Goal: Transaction & Acquisition: Book appointment/travel/reservation

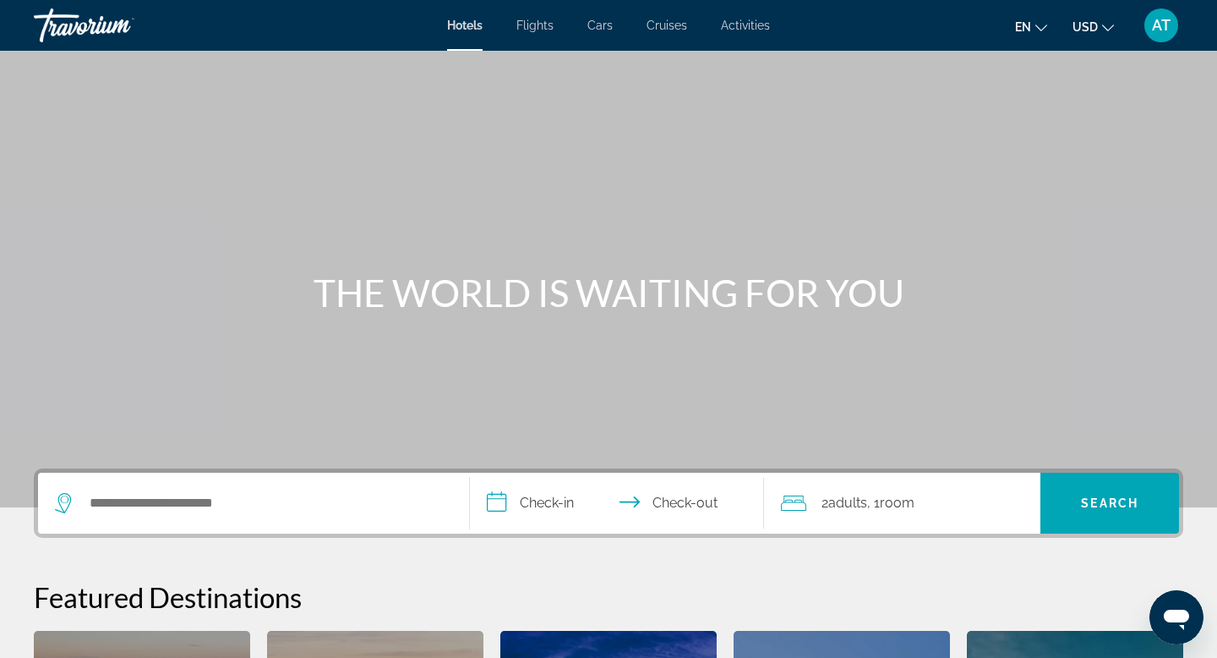
click at [670, 32] on div "Hotels Flights Cars Cruises Activities Hotels Flights Cars Cruises Activities e…" at bounding box center [608, 25] width 1217 height 44
click at [668, 25] on span "Cruises" at bounding box center [667, 26] width 41 height 14
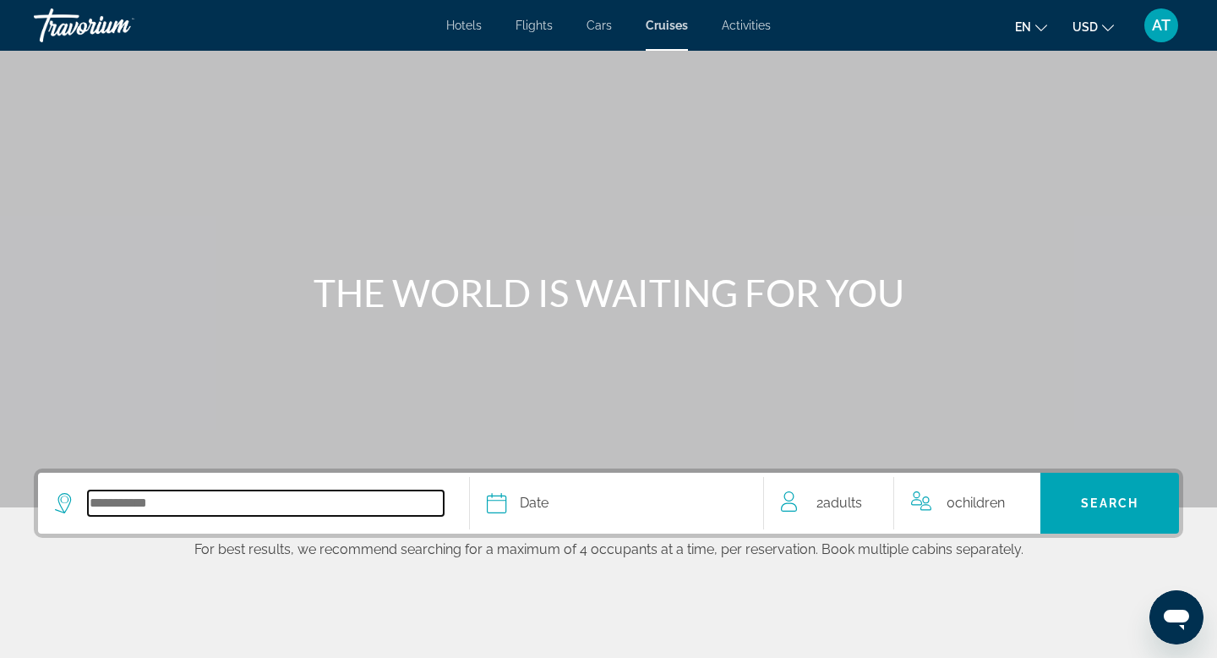
click at [139, 501] on input "Select cruise destination" at bounding box center [266, 502] width 356 height 25
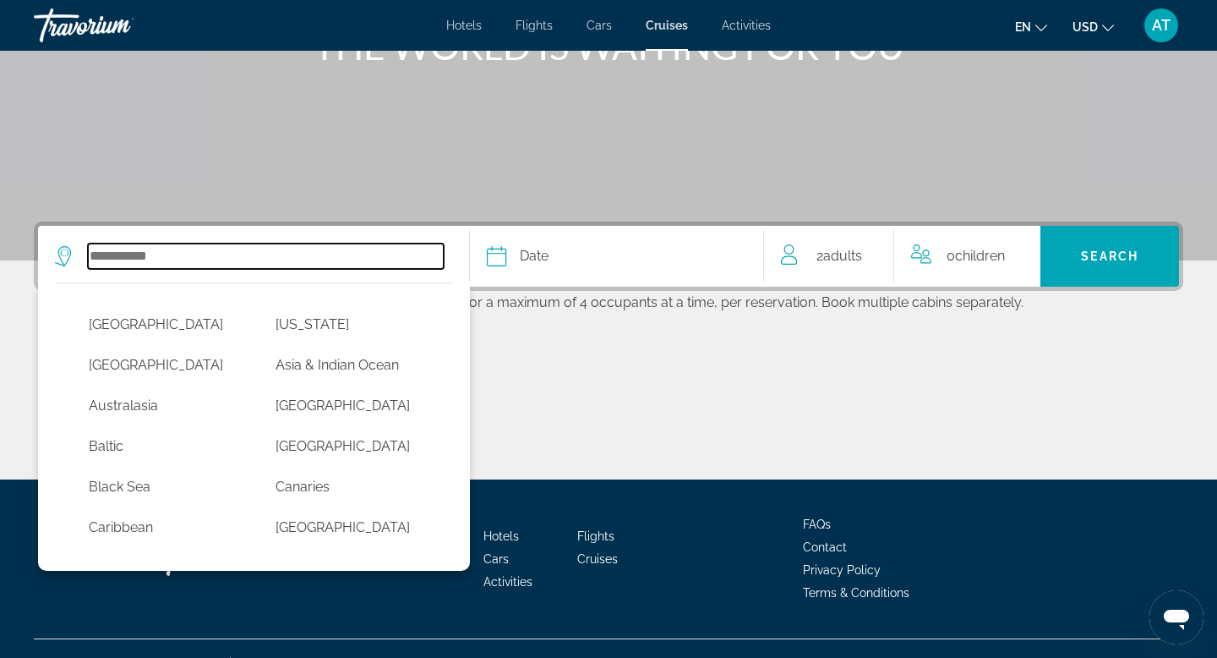
scroll to position [276, 0]
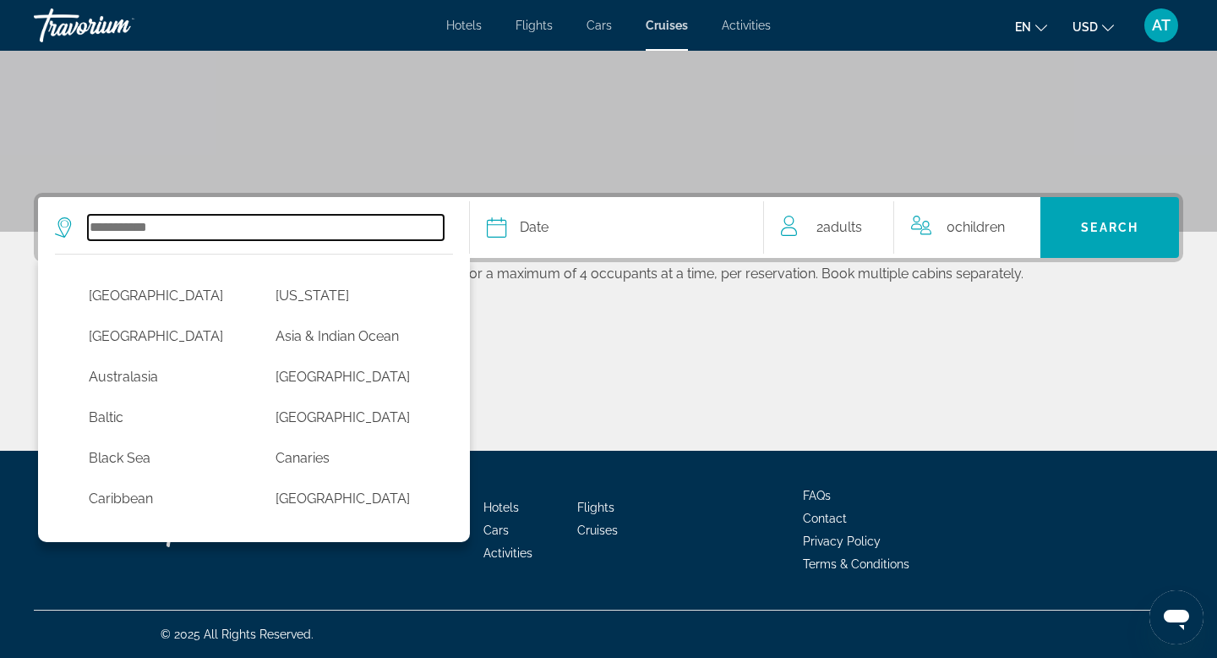
click at [206, 226] on input "Select cruise destination" at bounding box center [266, 227] width 356 height 25
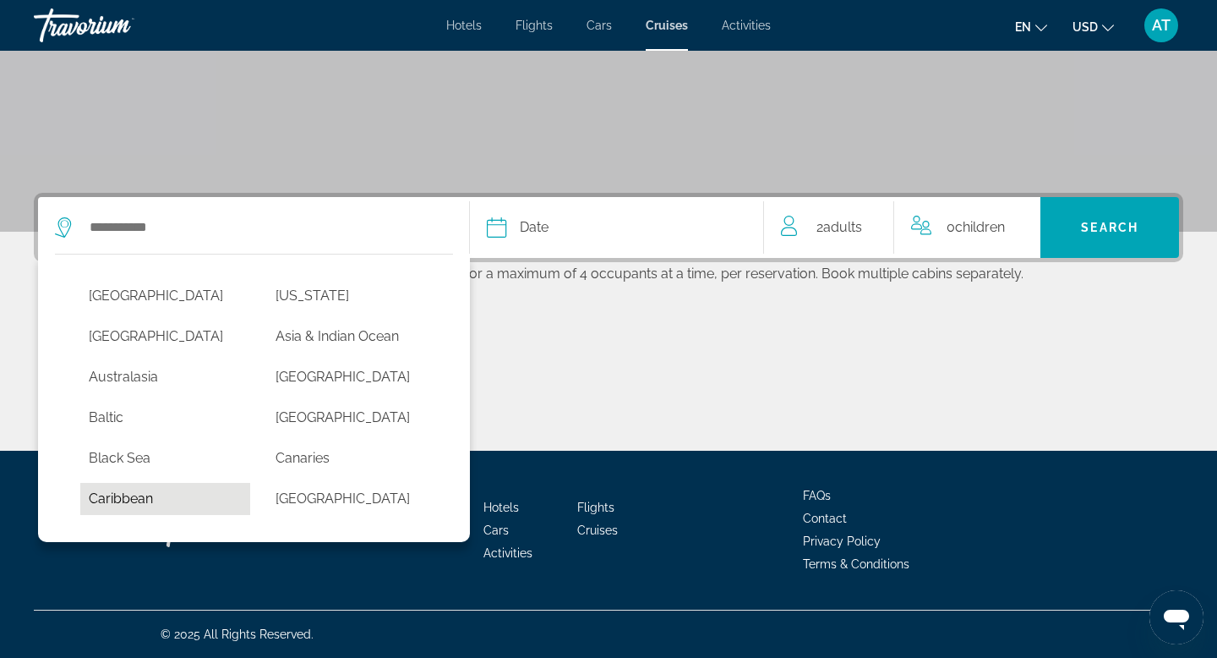
click at [144, 501] on button "Caribbean" at bounding box center [165, 499] width 170 height 32
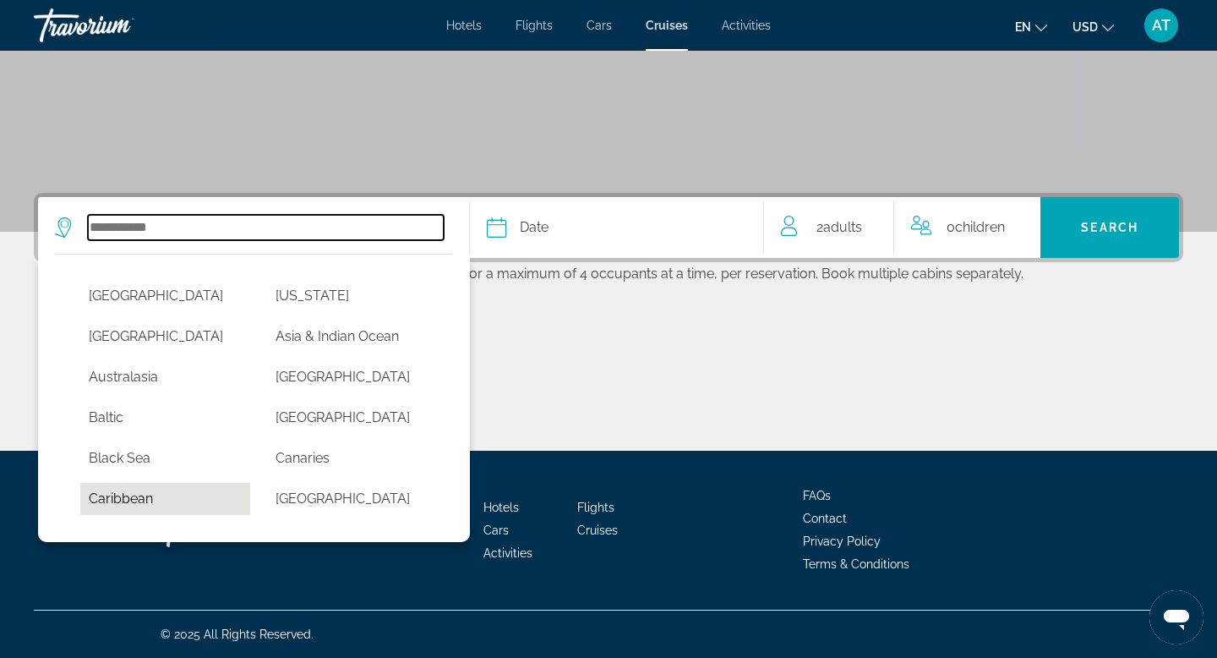
type input "*********"
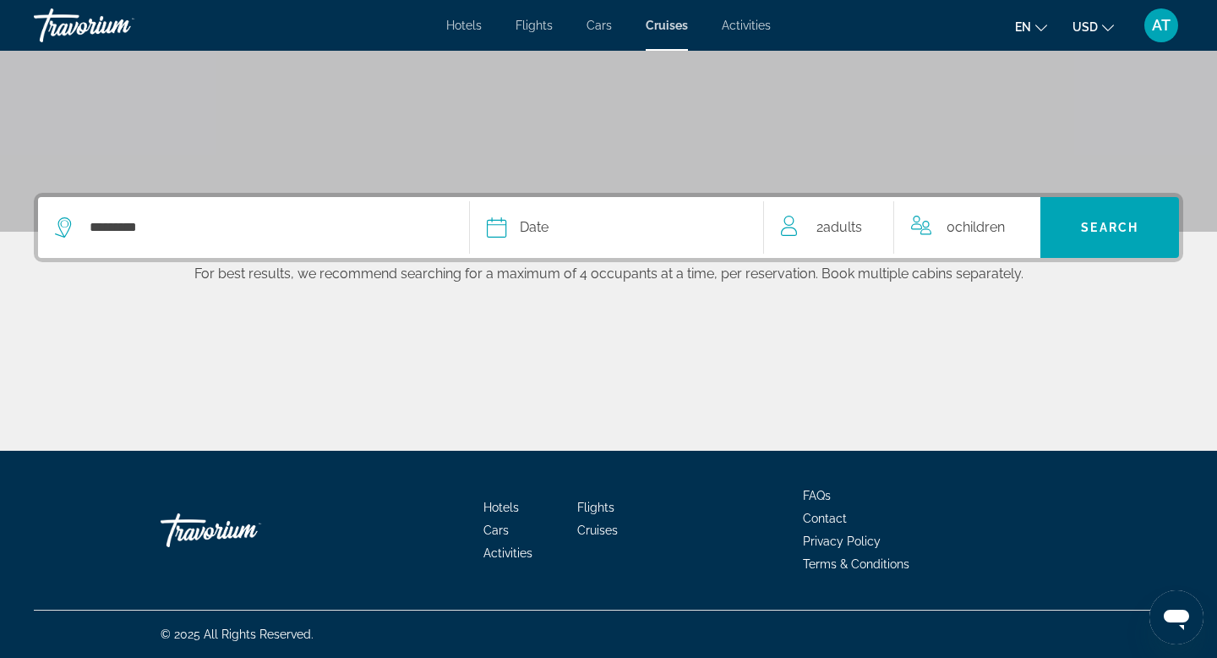
click at [519, 232] on div "Date" at bounding box center [617, 228] width 260 height 24
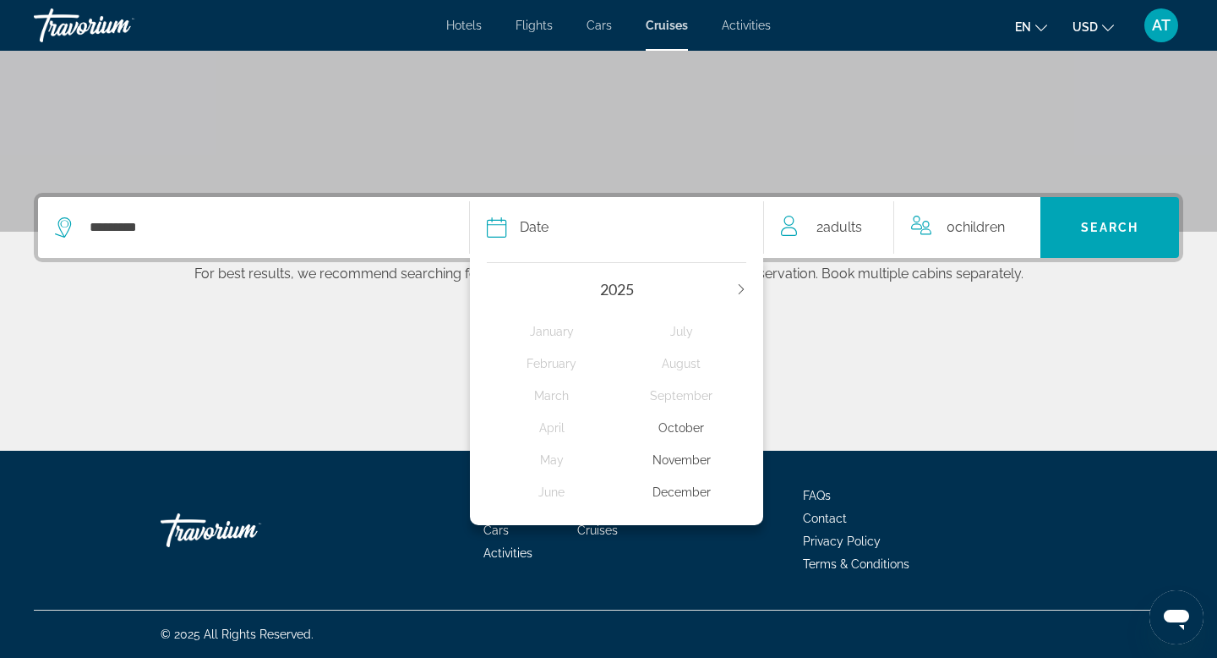
click at [675, 458] on div "November" at bounding box center [681, 460] width 129 height 30
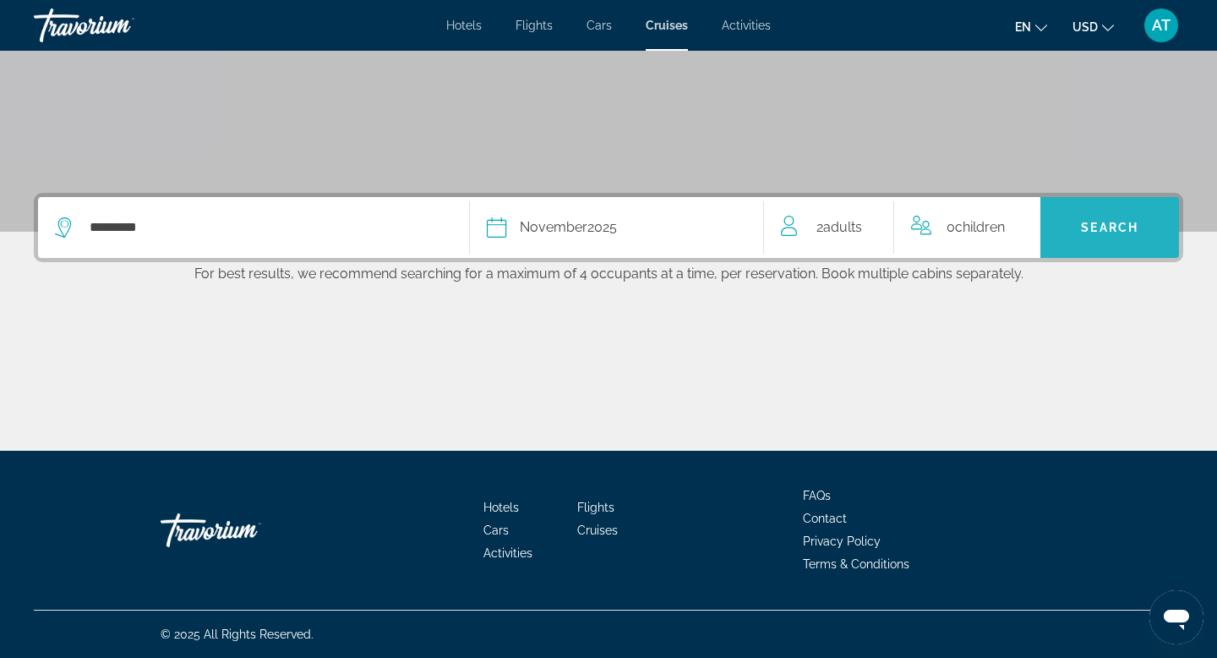
click at [1090, 234] on span "Search" at bounding box center [1110, 227] width 139 height 41
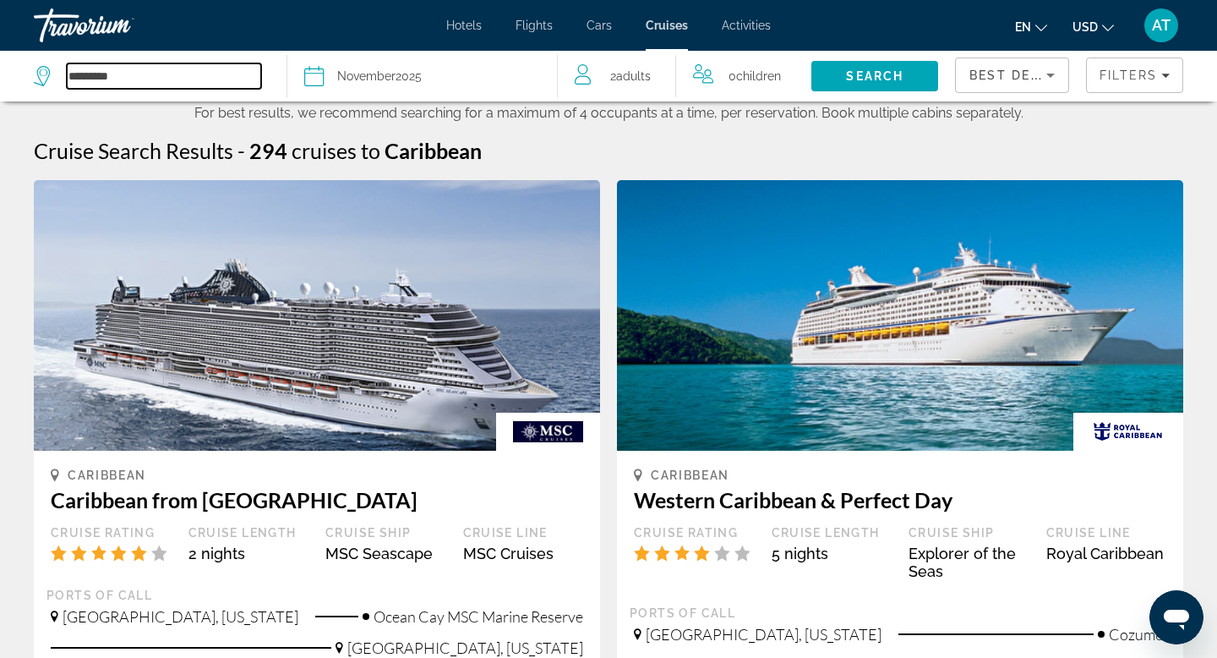
click at [101, 79] on input "*********" at bounding box center [164, 75] width 194 height 25
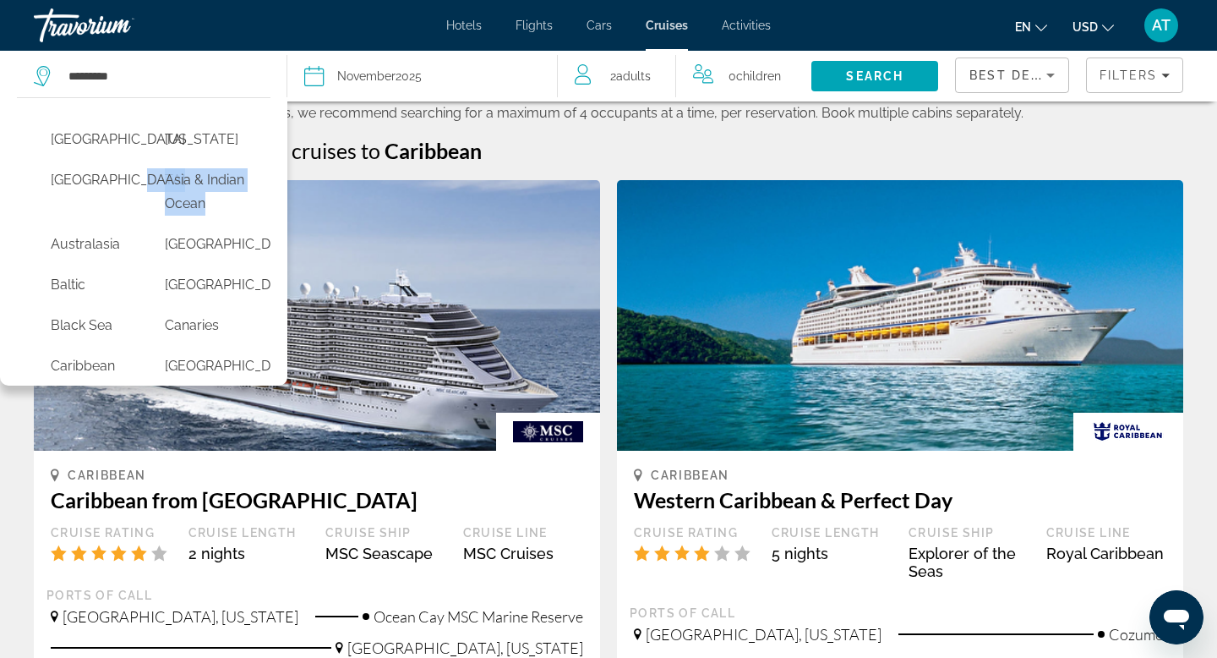
drag, startPoint x: 31, startPoint y: 206, endPoint x: 31, endPoint y: 238, distance: 32.1
click at [31, 239] on div "[GEOGRAPHIC_DATA] [US_STATE] [GEOGRAPHIC_DATA] [GEOGRAPHIC_DATA] & [GEOGRAPHIC_…" at bounding box center [144, 246] width 254 height 262
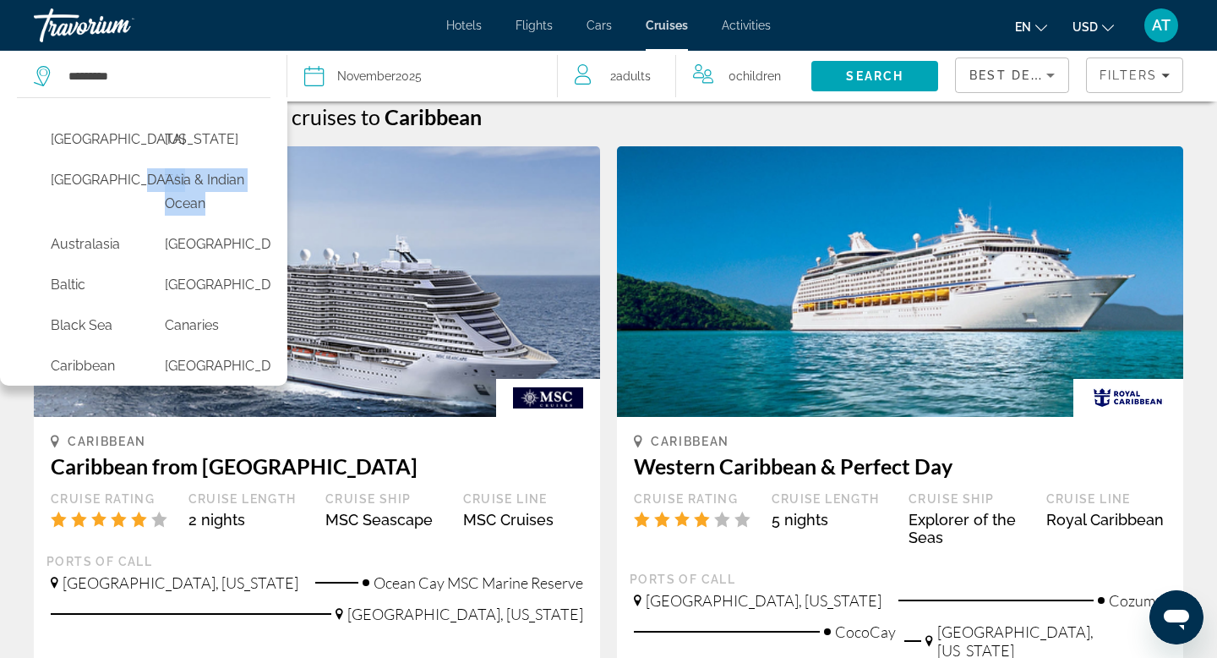
scroll to position [68, 0]
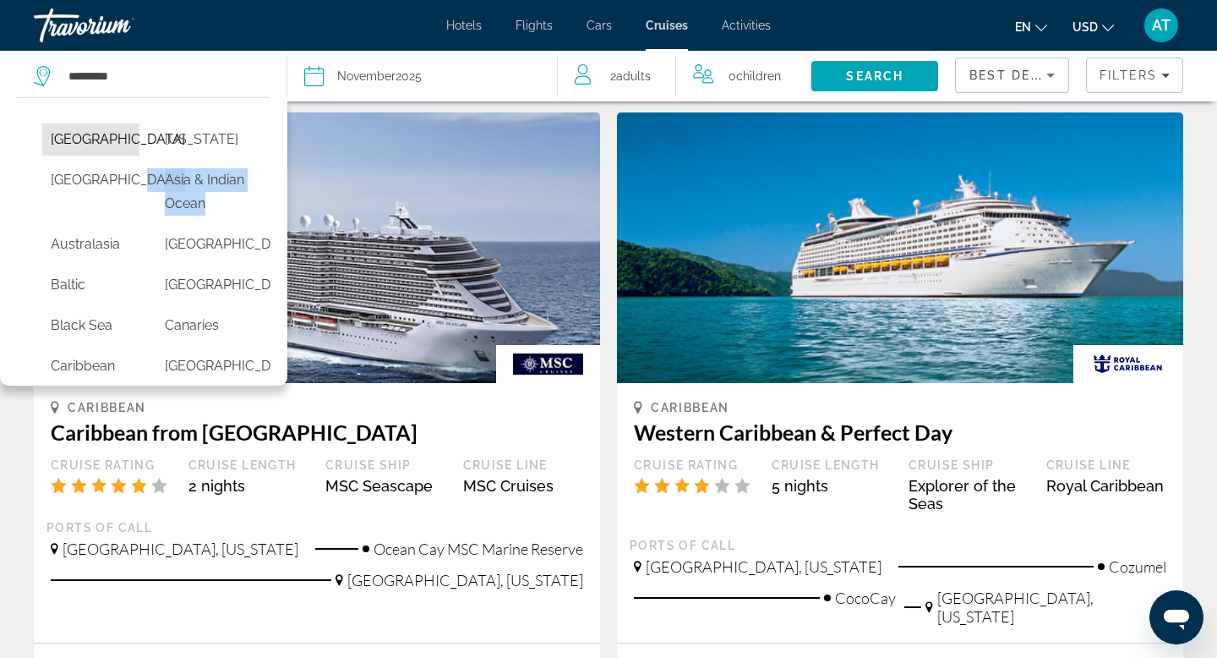
drag, startPoint x: 81, startPoint y: 130, endPoint x: 133, endPoint y: 124, distance: 51.9
click at [133, 124] on button "[GEOGRAPHIC_DATA]" at bounding box center [90, 139] width 97 height 32
type input "******"
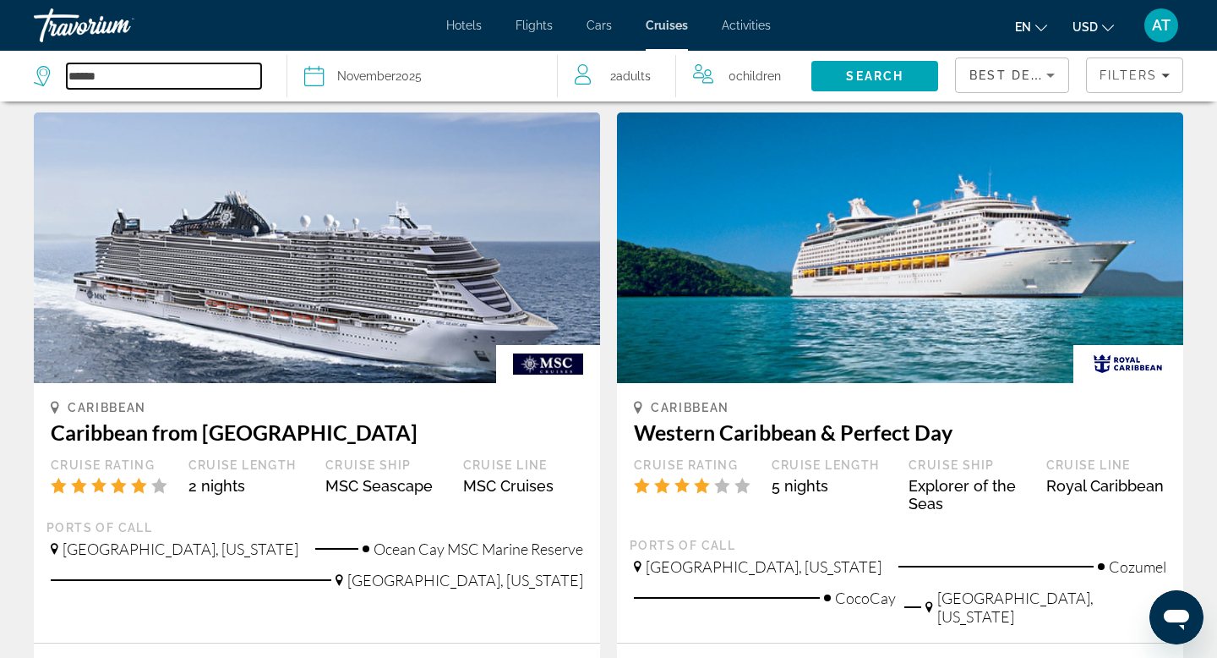
click at [117, 68] on input "******" at bounding box center [164, 75] width 194 height 25
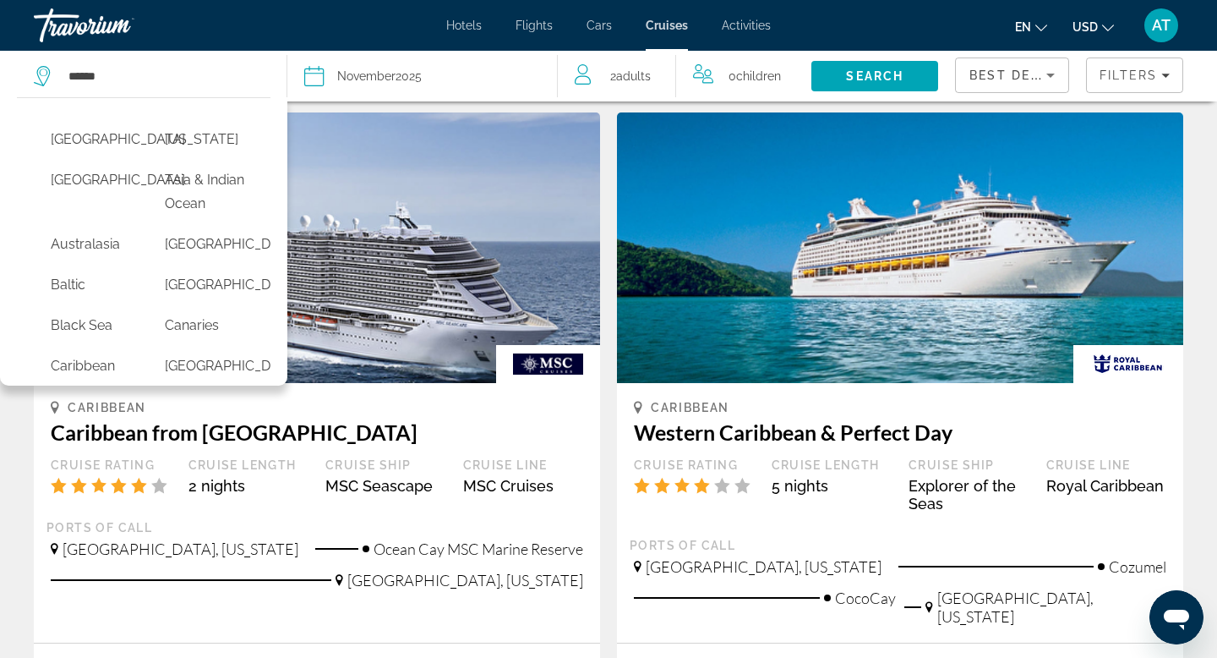
drag, startPoint x: 52, startPoint y: 157, endPoint x: 55, endPoint y: 197, distance: 39.8
click at [56, 199] on div "[GEOGRAPHIC_DATA] [US_STATE] [GEOGRAPHIC_DATA] [GEOGRAPHIC_DATA] & [GEOGRAPHIC_…" at bounding box center [148, 503] width 228 height 761
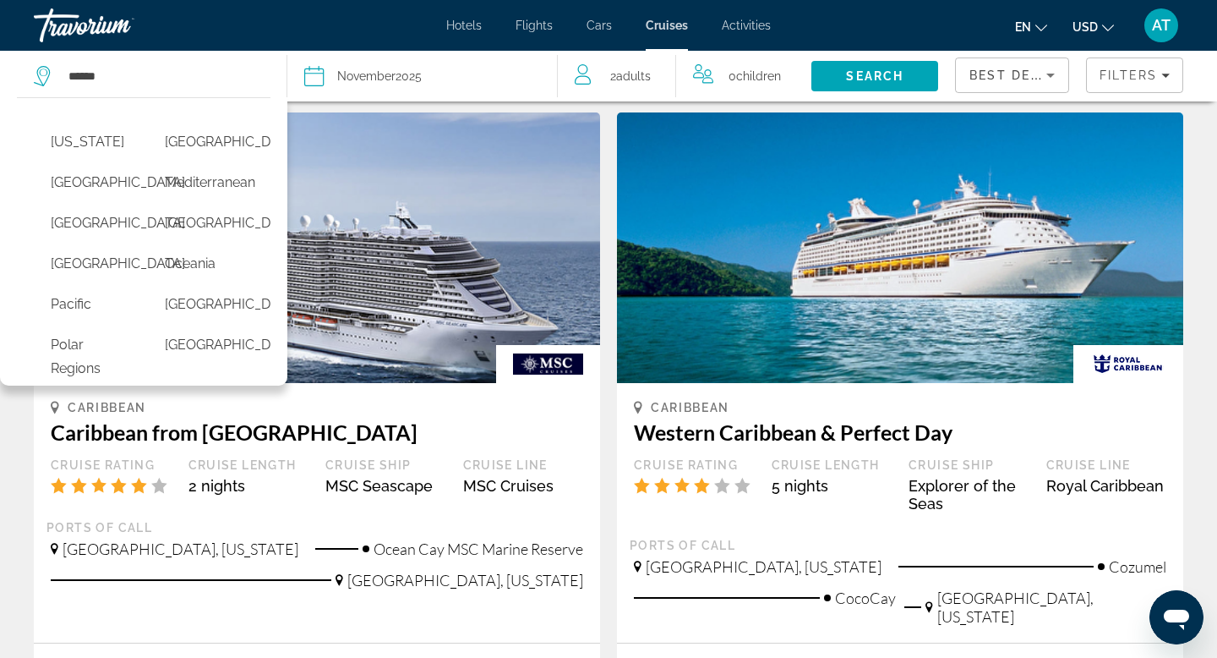
scroll to position [372, 0]
click at [99, 237] on button "[GEOGRAPHIC_DATA]" at bounding box center [90, 221] width 97 height 32
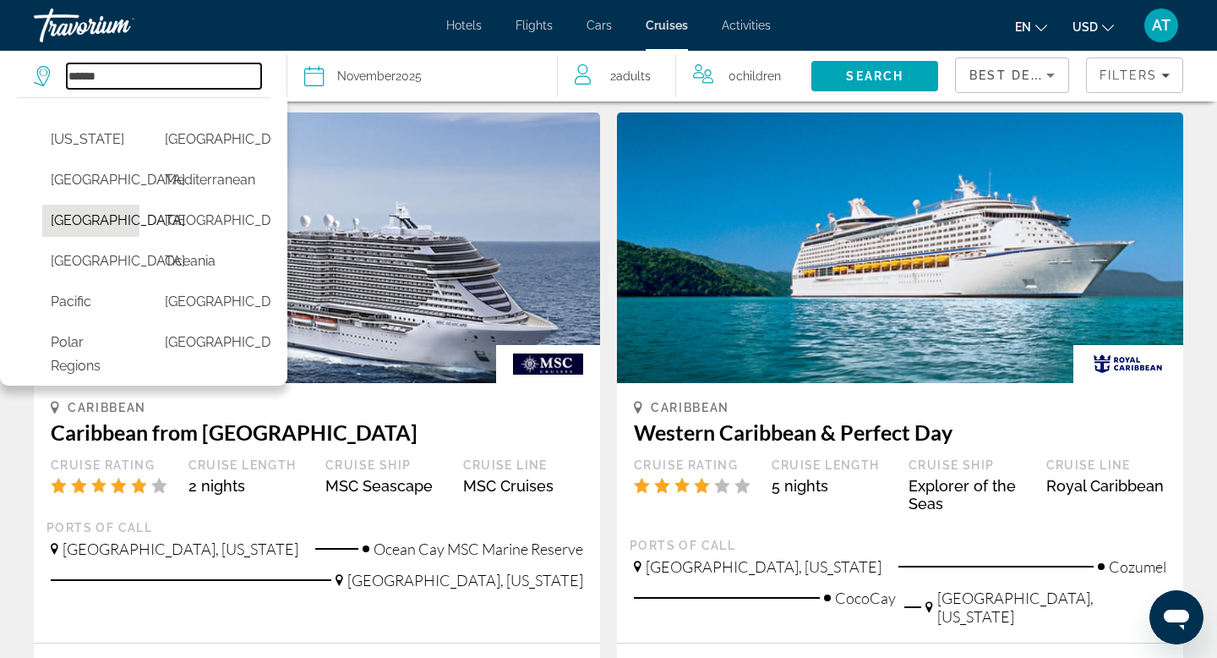
type input "******"
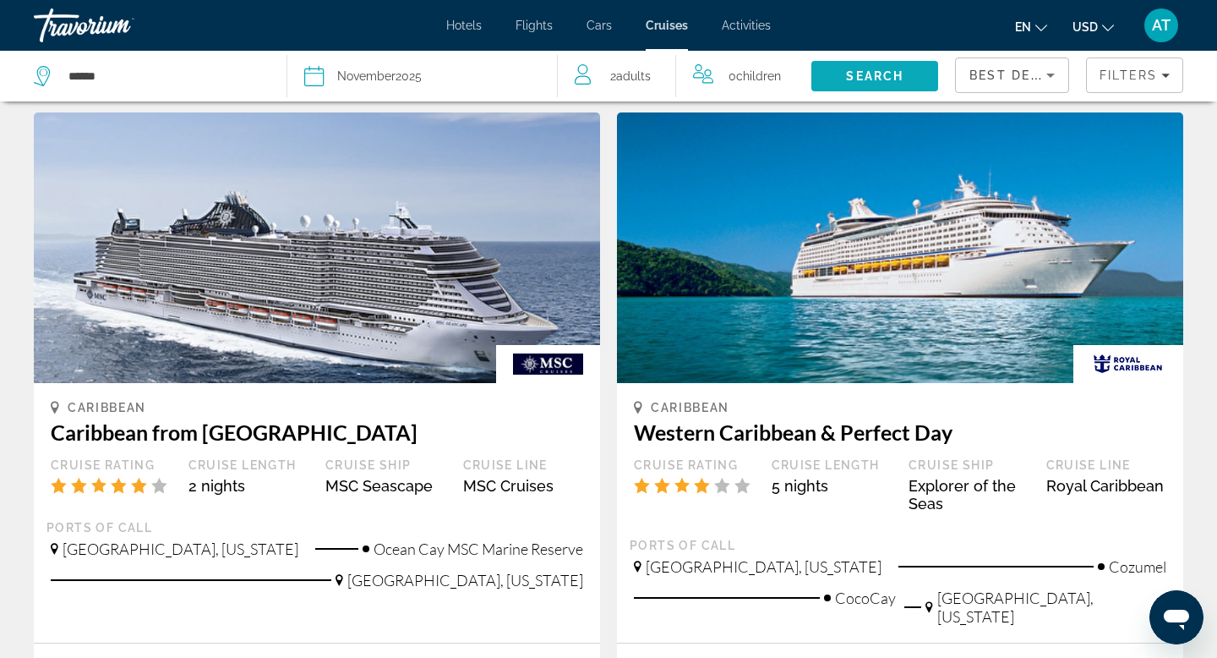
click at [846, 76] on span "Search" at bounding box center [874, 76] width 57 height 14
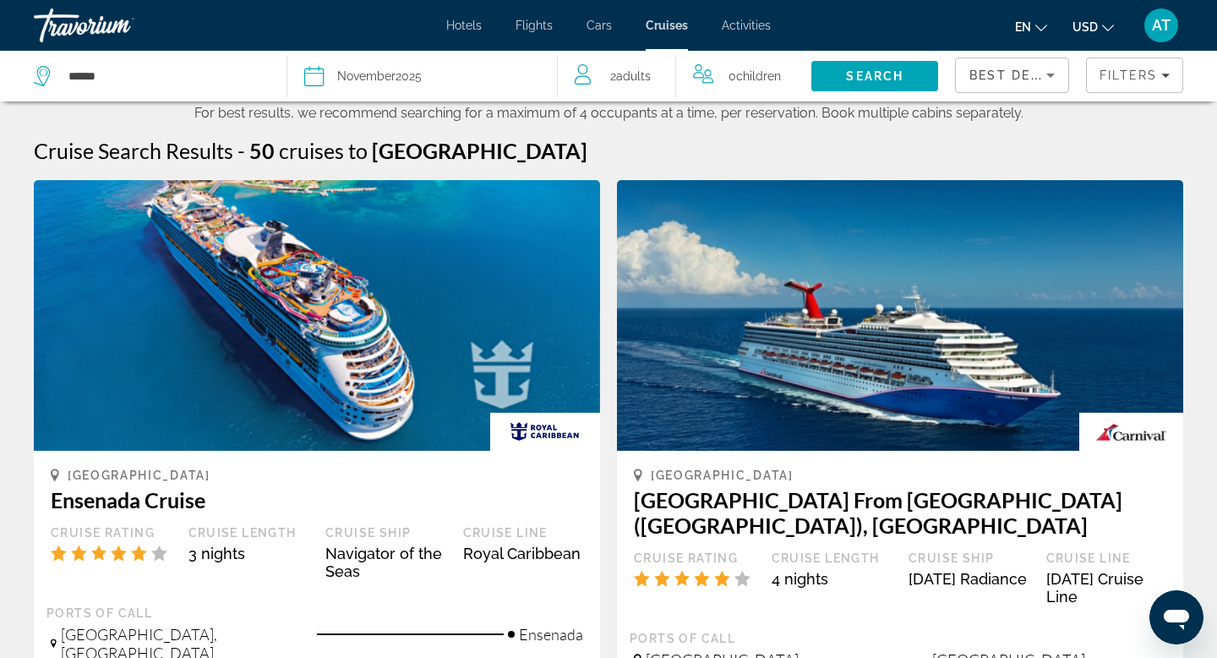
click at [414, 72] on div "[DATE]" at bounding box center [379, 76] width 85 height 24
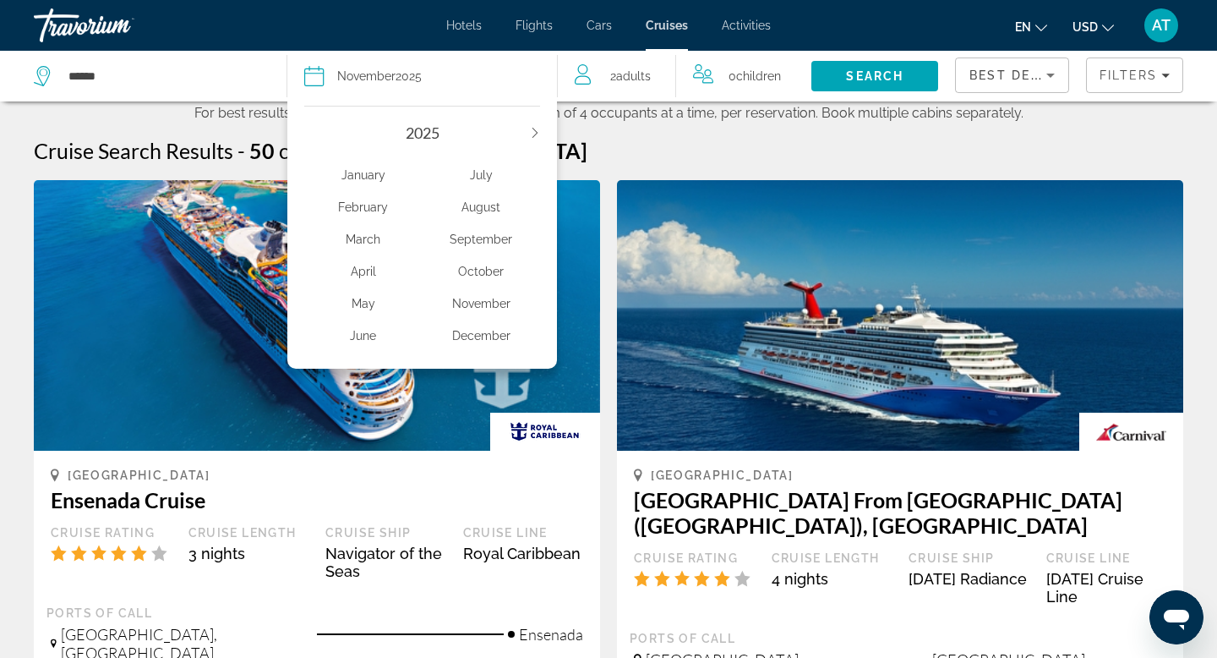
click at [468, 269] on div "October" at bounding box center [482, 271] width 118 height 30
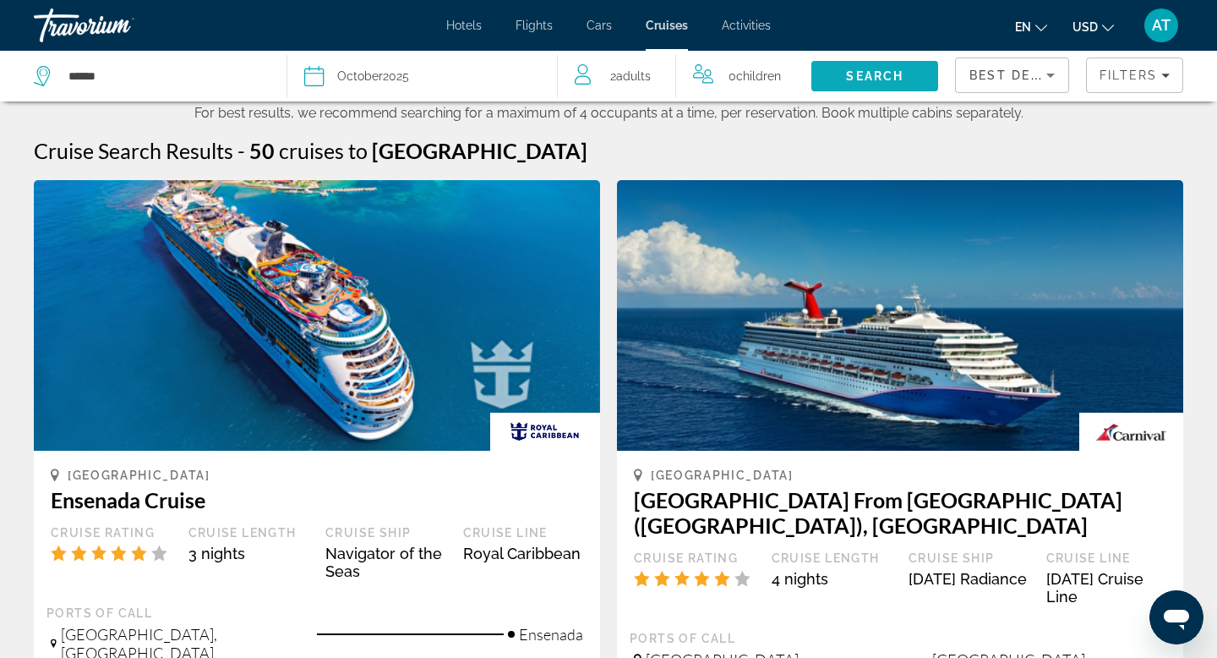
click at [842, 82] on span "Search" at bounding box center [875, 76] width 127 height 41
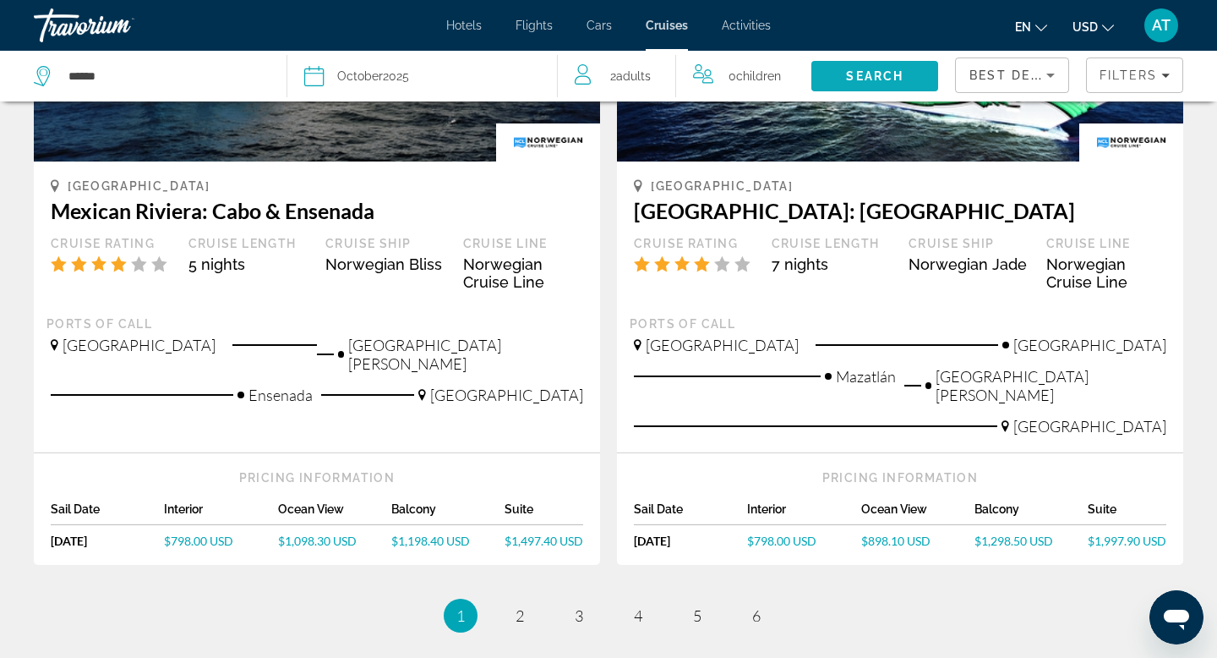
scroll to position [1657, 0]
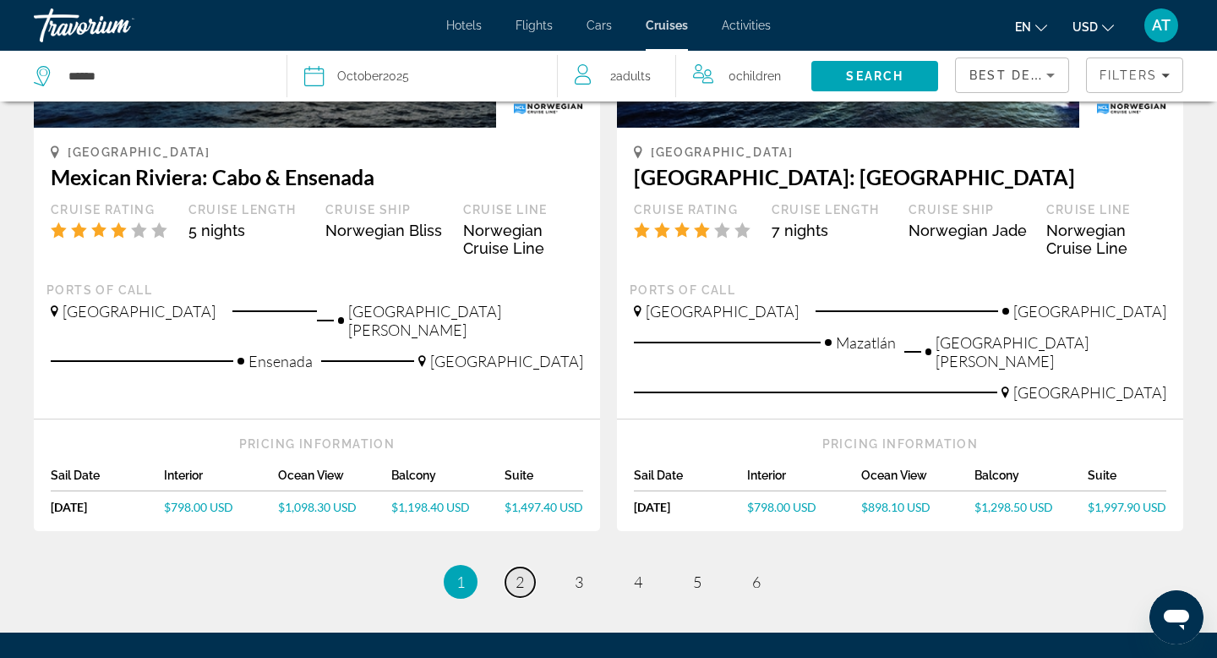
click at [522, 572] on span "2" at bounding box center [520, 581] width 8 height 19
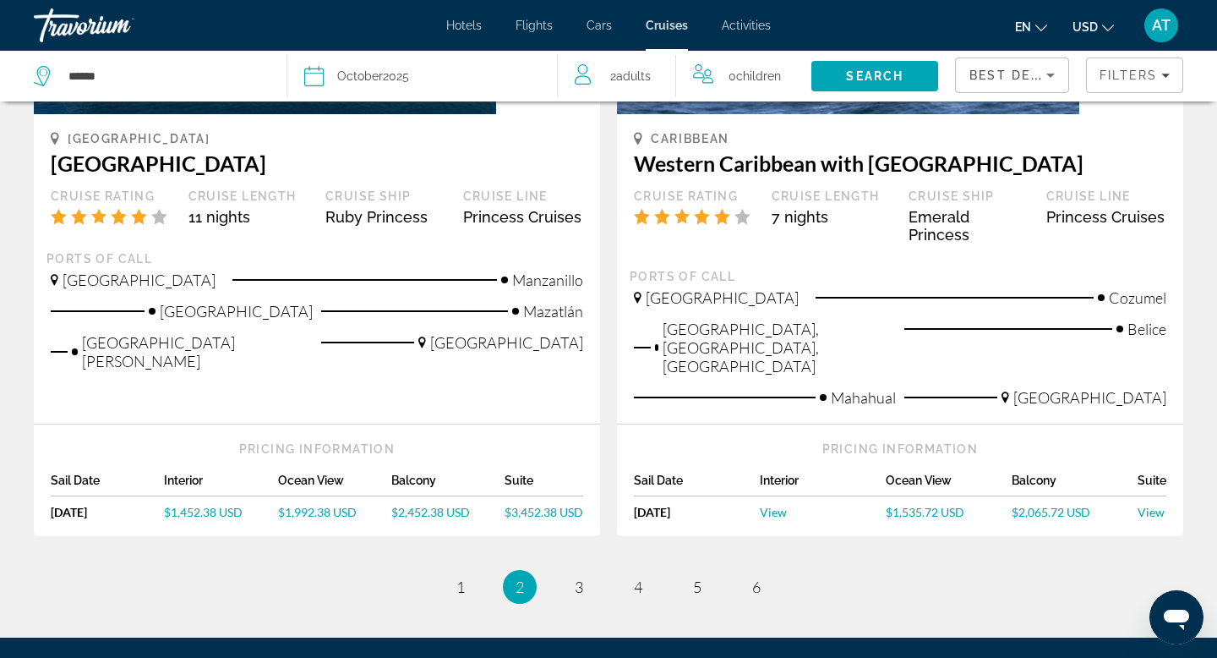
scroll to position [1792, 0]
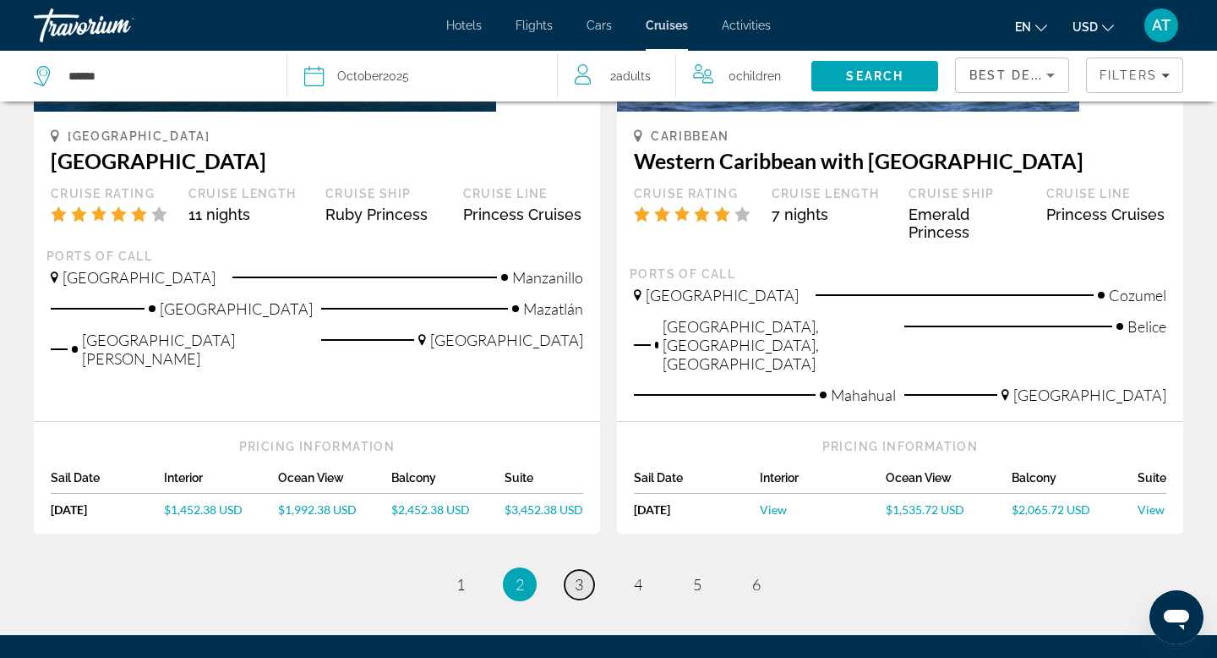
click at [580, 575] on span "3" at bounding box center [579, 584] width 8 height 19
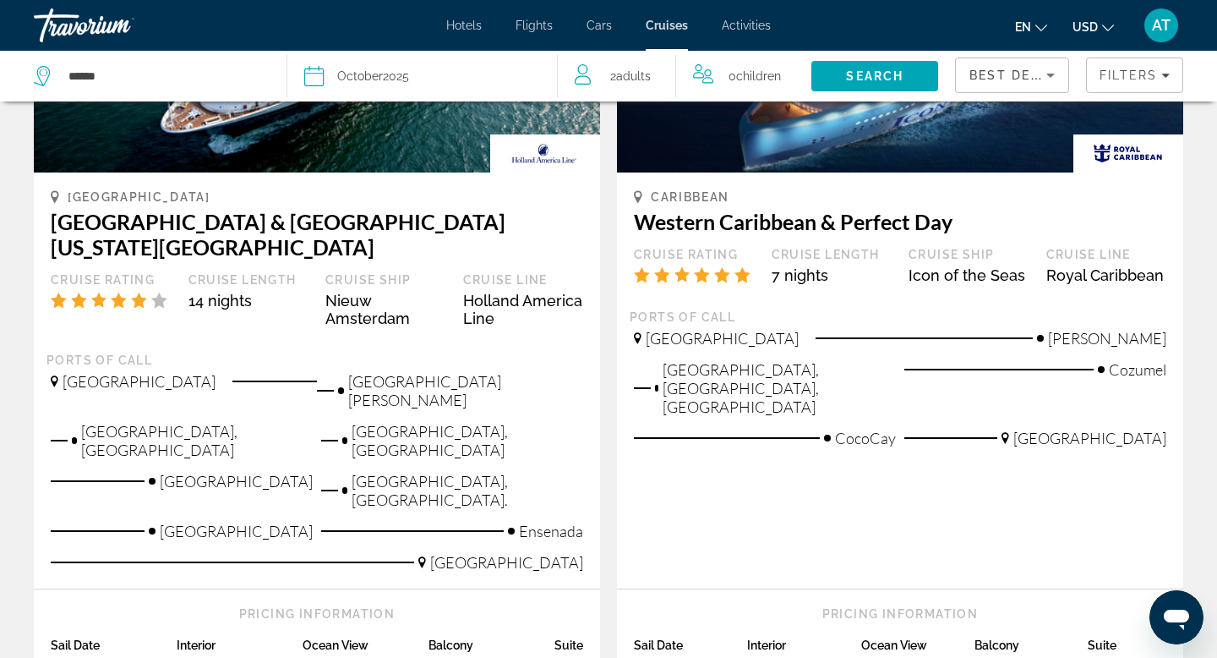
scroll to position [1759, 0]
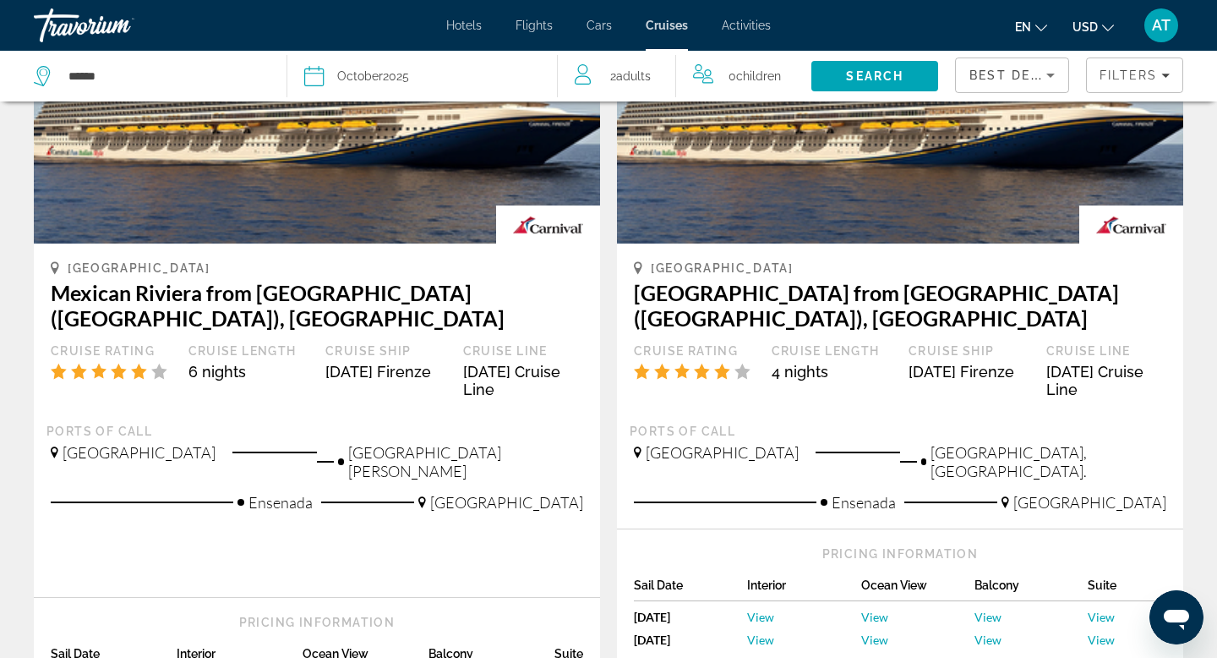
scroll to position [1792, 0]
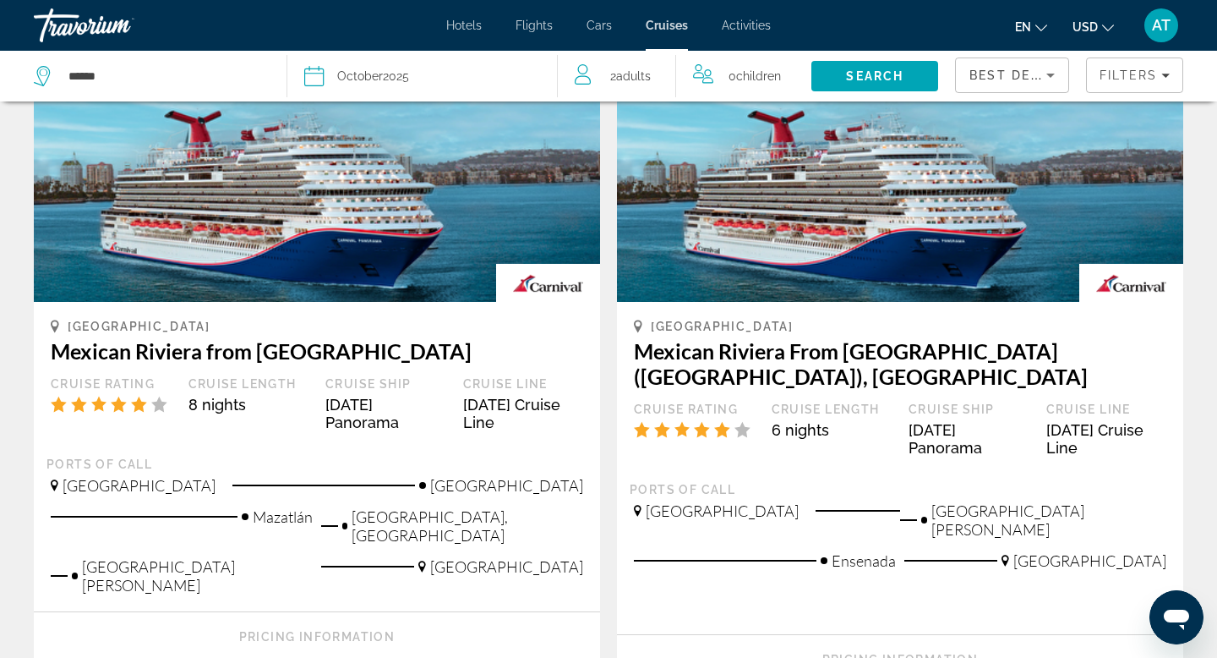
scroll to position [981, 0]
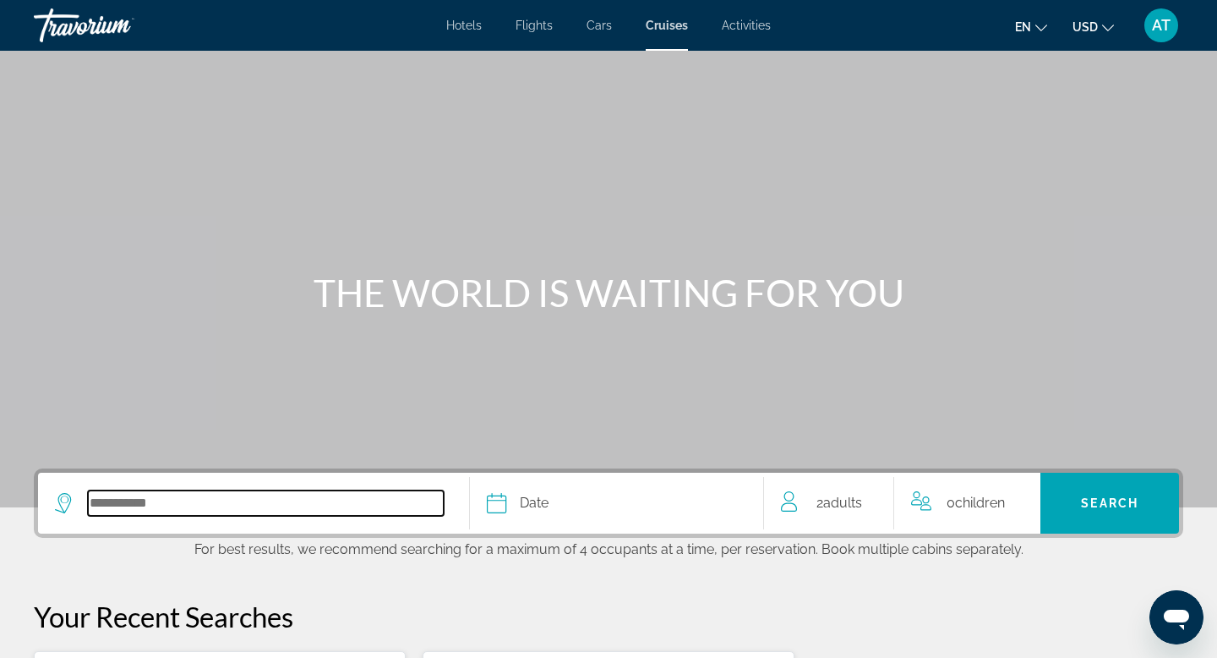
click at [128, 505] on input "Select cruise destination" at bounding box center [266, 502] width 356 height 25
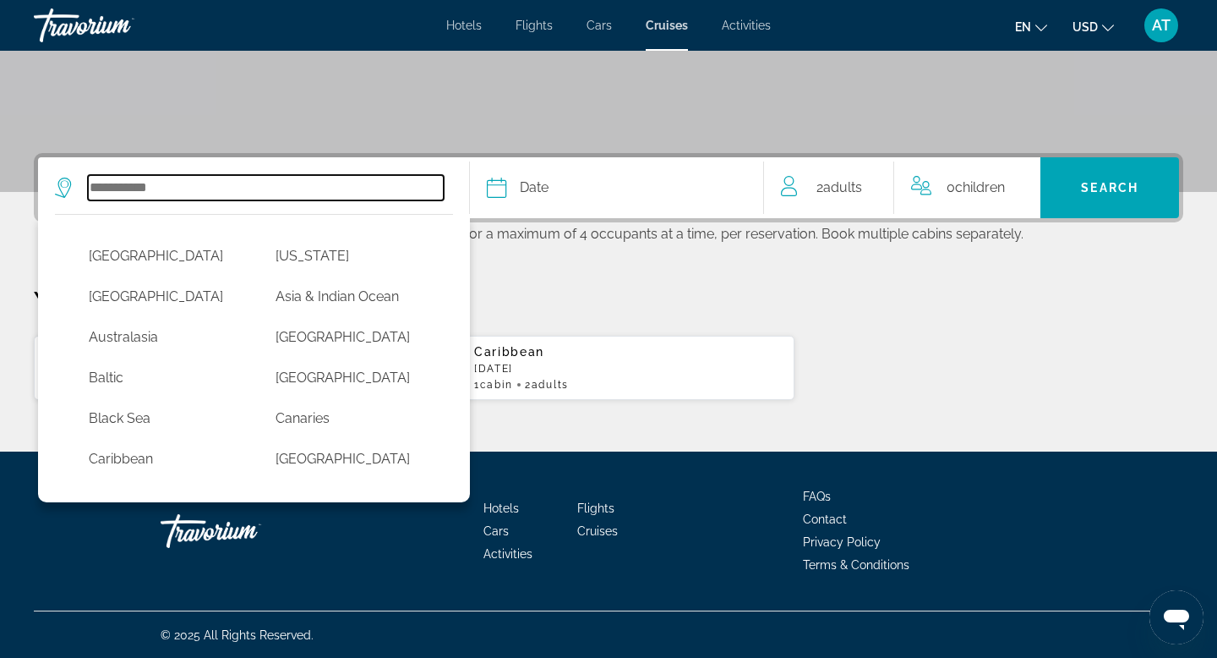
scroll to position [316, 0]
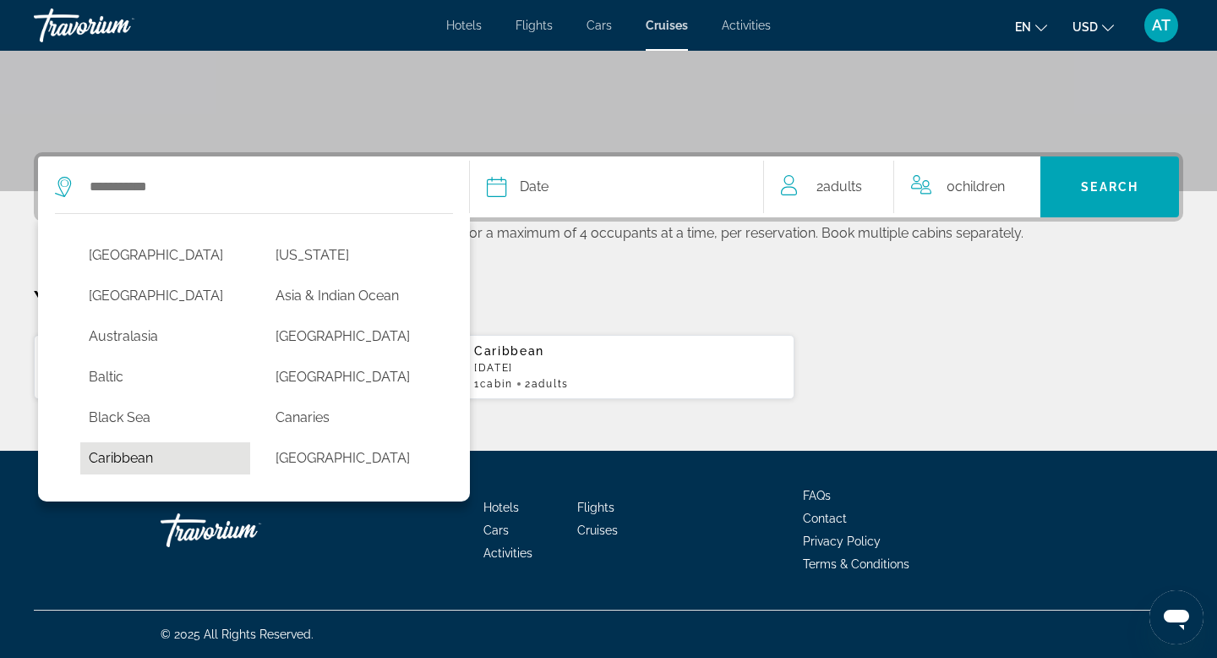
click at [198, 452] on button "Caribbean" at bounding box center [165, 458] width 170 height 32
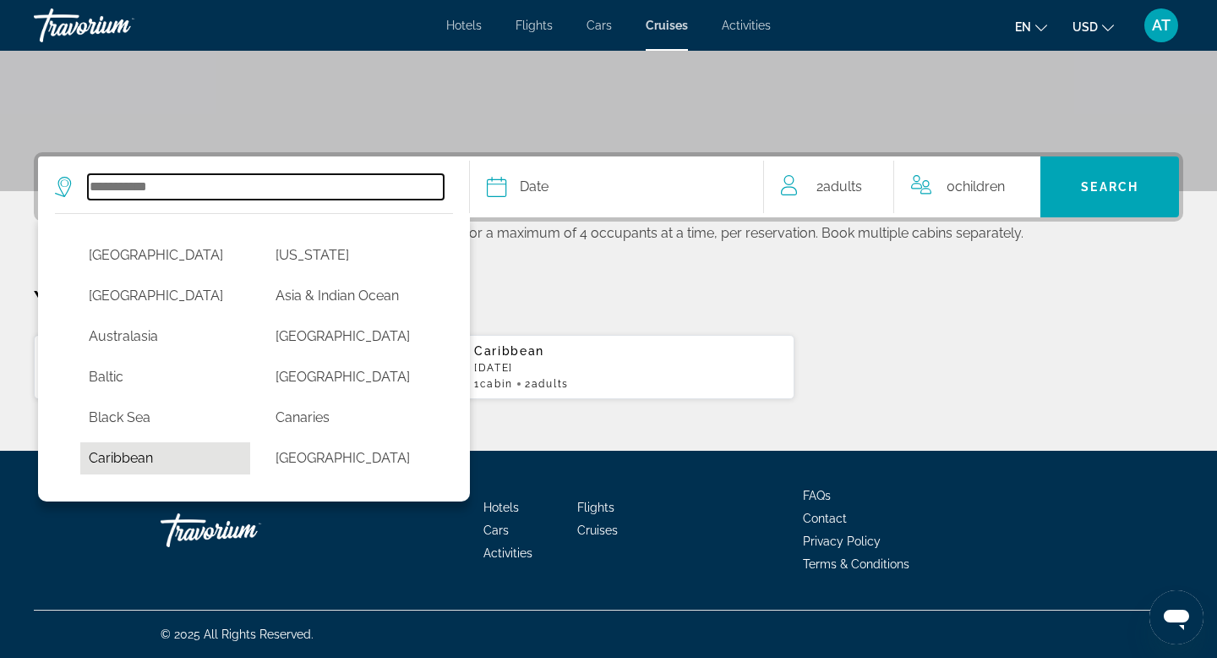
type input "*********"
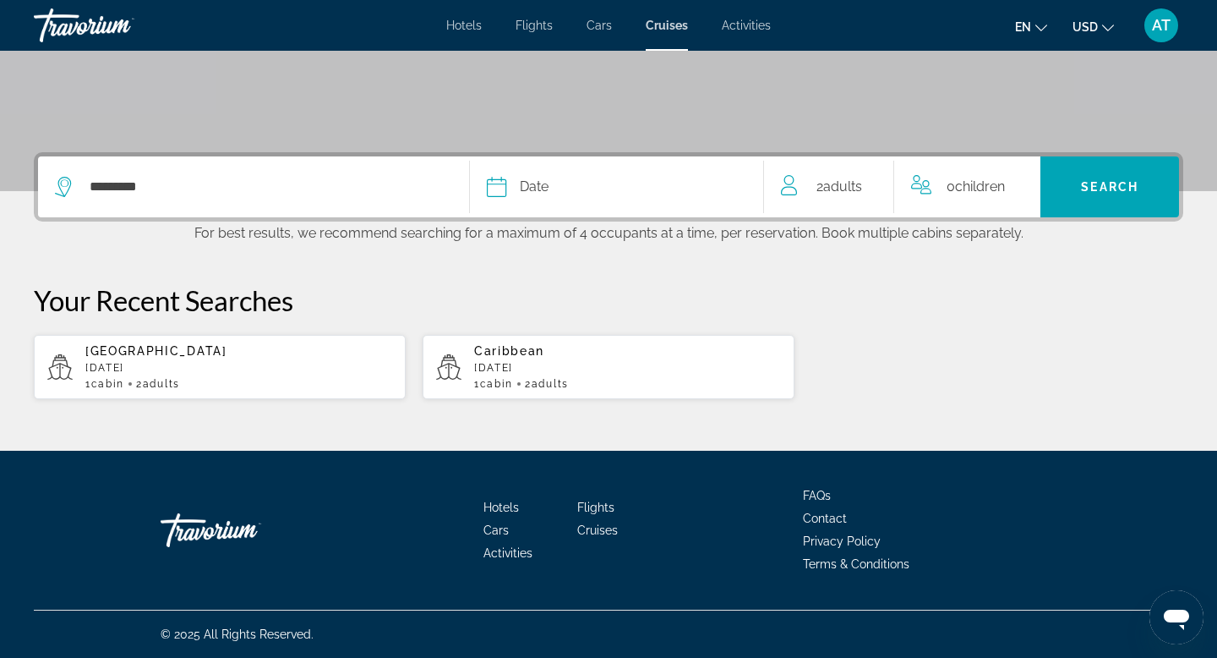
click at [575, 183] on div "Date" at bounding box center [617, 187] width 260 height 24
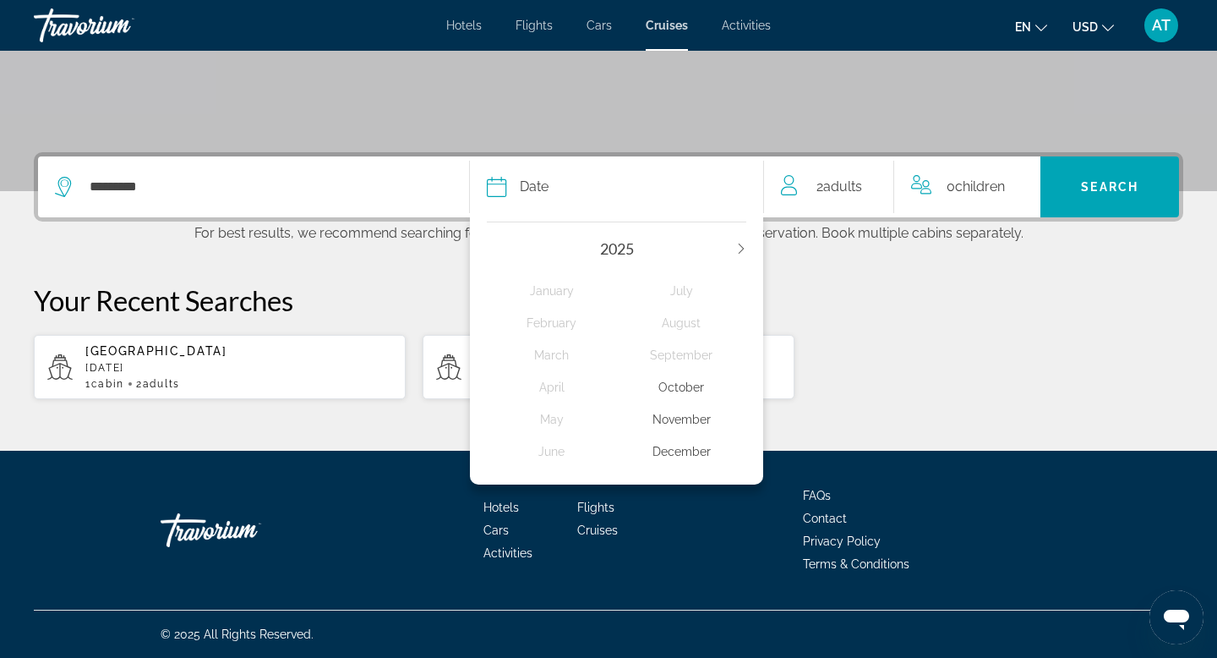
click at [676, 448] on div "December" at bounding box center [681, 451] width 129 height 30
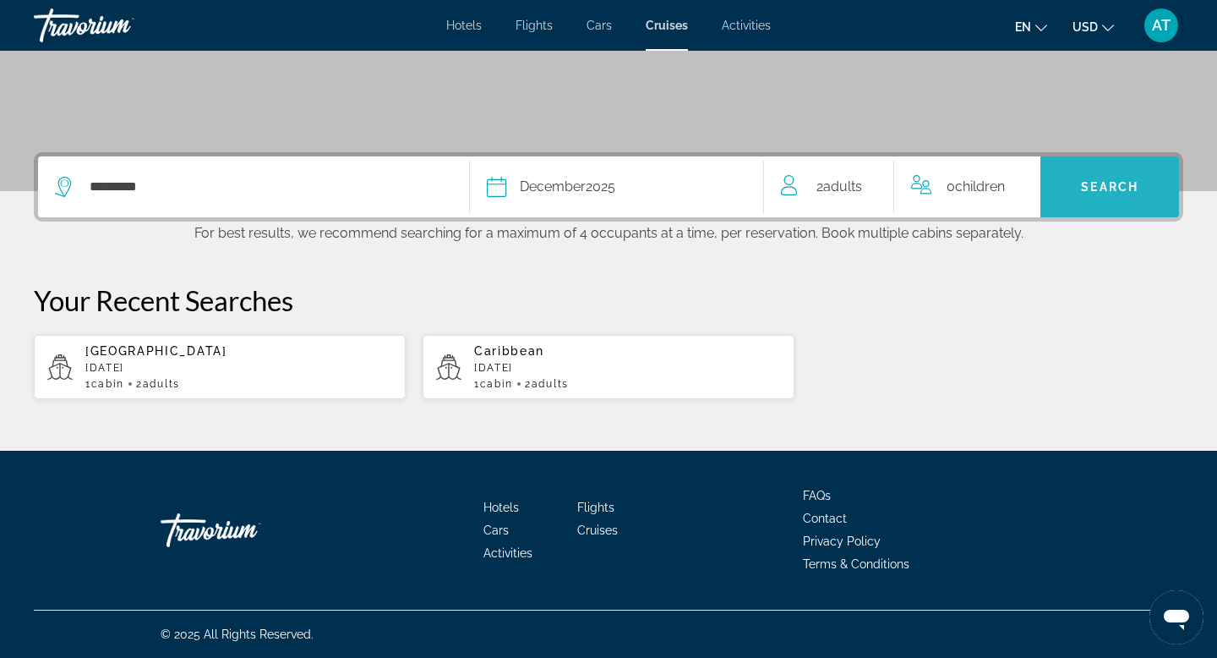
click at [1097, 197] on span "Search" at bounding box center [1110, 187] width 139 height 41
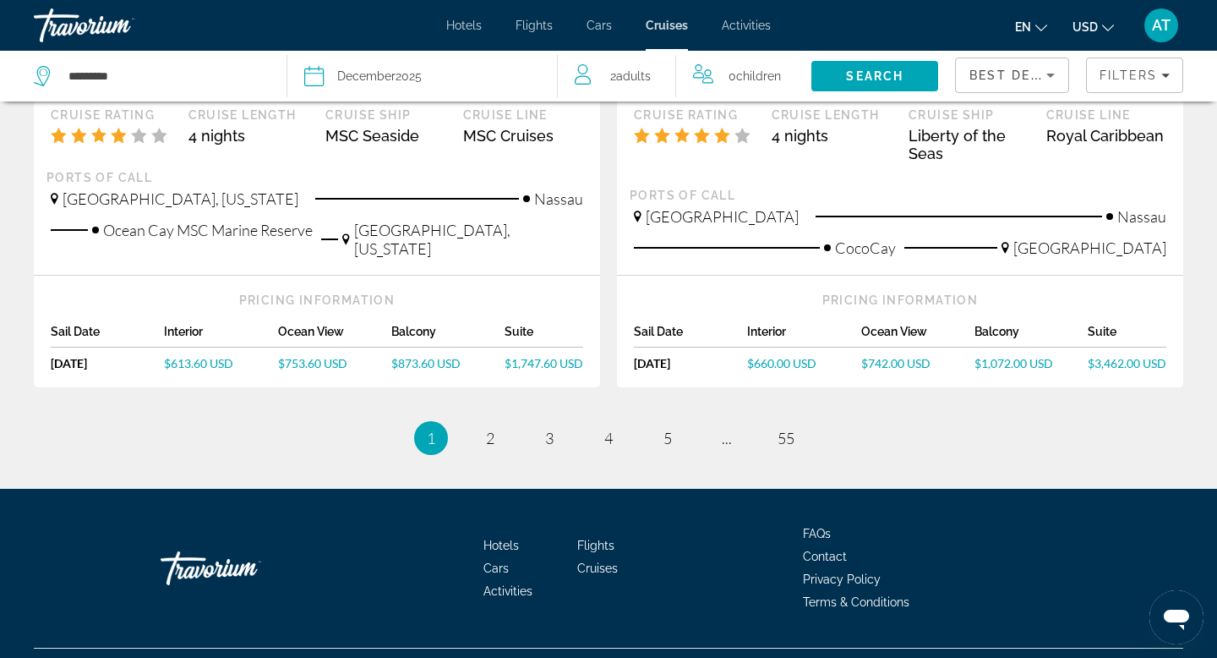
scroll to position [1775, 0]
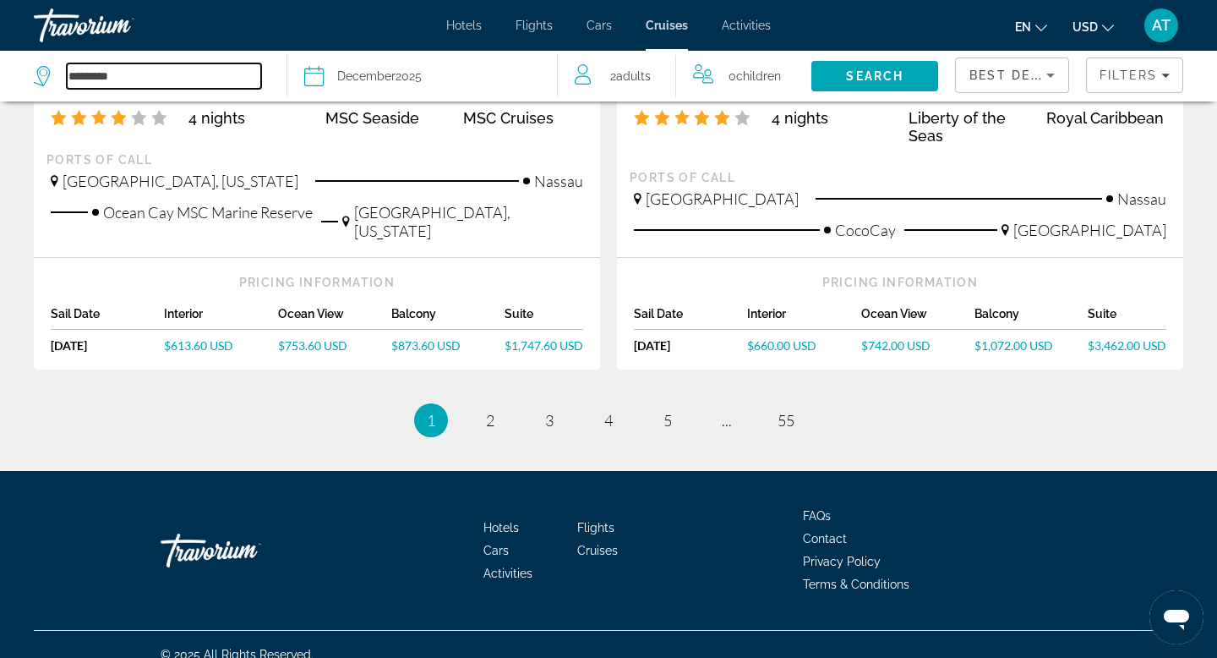
click at [166, 72] on input "*********" at bounding box center [164, 75] width 194 height 25
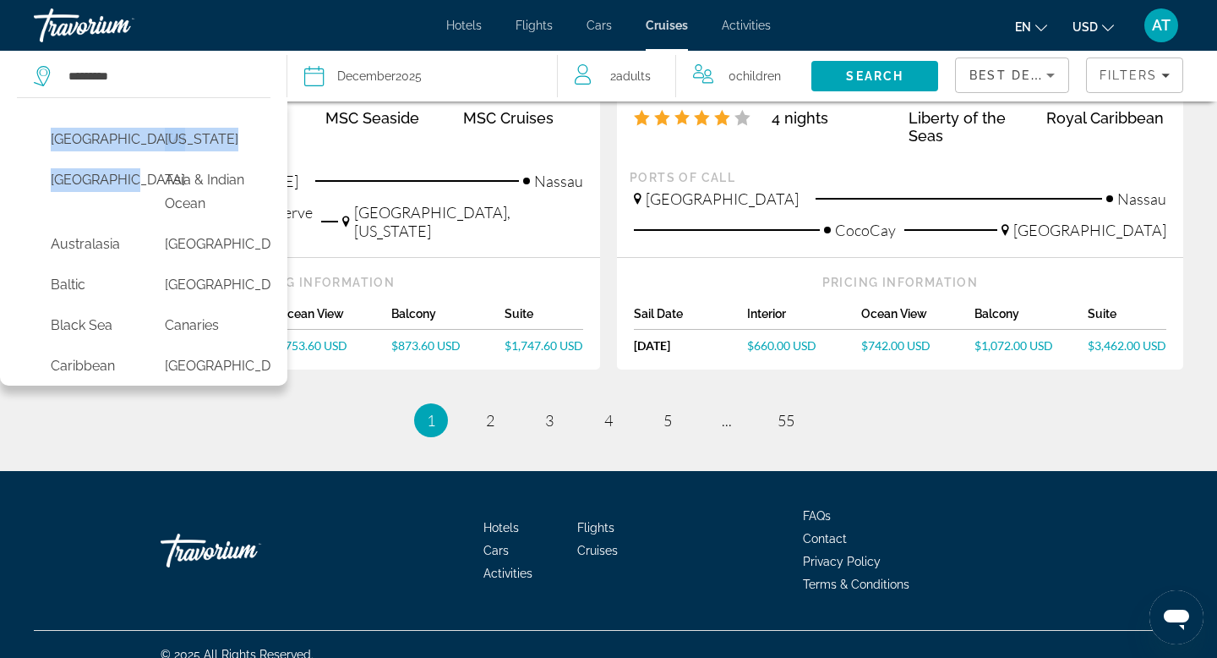
drag, startPoint x: 130, startPoint y: 105, endPoint x: 130, endPoint y: 207, distance: 102.3
click at [130, 207] on div "[GEOGRAPHIC_DATA] [US_STATE] [GEOGRAPHIC_DATA] [GEOGRAPHIC_DATA] & [GEOGRAPHIC_…" at bounding box center [143, 241] width 287 height 288
drag, startPoint x: 120, startPoint y: 286, endPoint x: 119, endPoint y: 330, distance: 44.0
click at [119, 330] on div "[GEOGRAPHIC_DATA] [US_STATE] [GEOGRAPHIC_DATA] [GEOGRAPHIC_DATA] & [GEOGRAPHIC_…" at bounding box center [148, 503] width 228 height 761
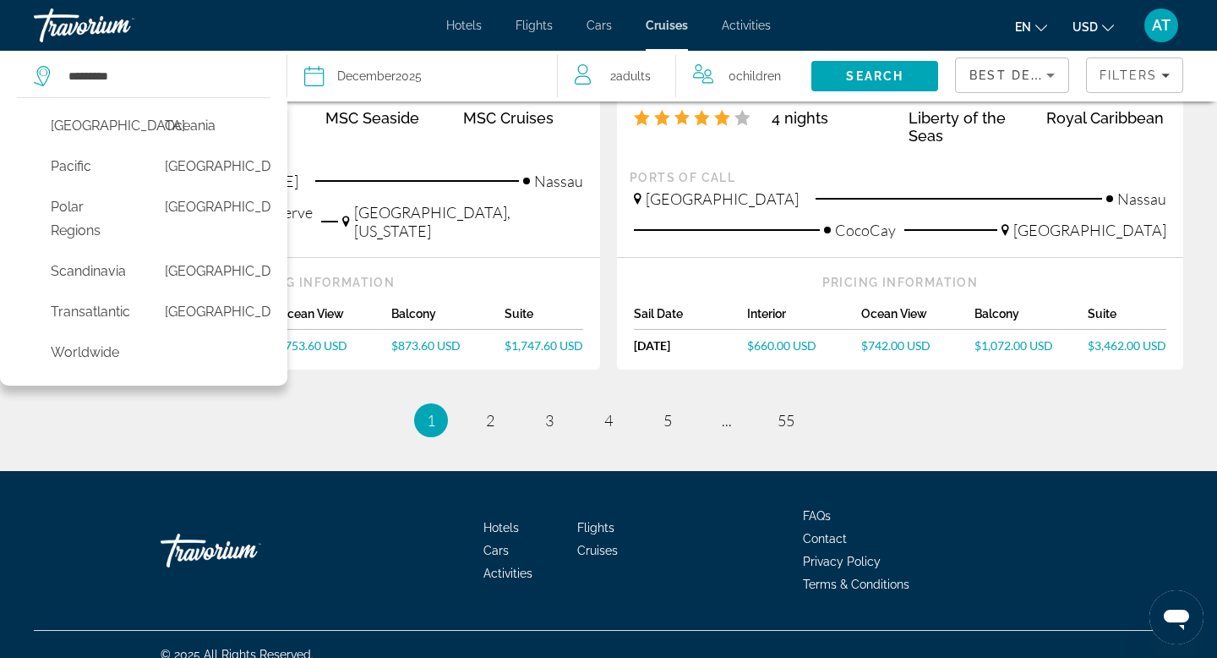
scroll to position [673, 0]
click at [178, 255] on button "[GEOGRAPHIC_DATA]" at bounding box center [204, 271] width 97 height 32
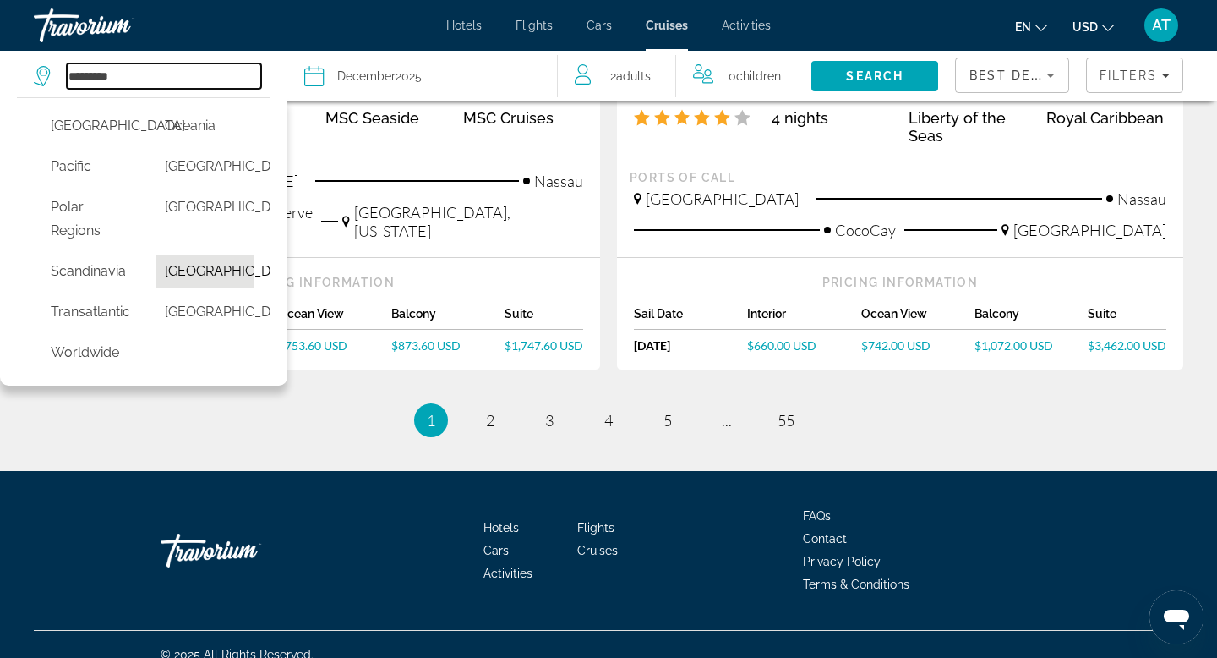
type input "**********"
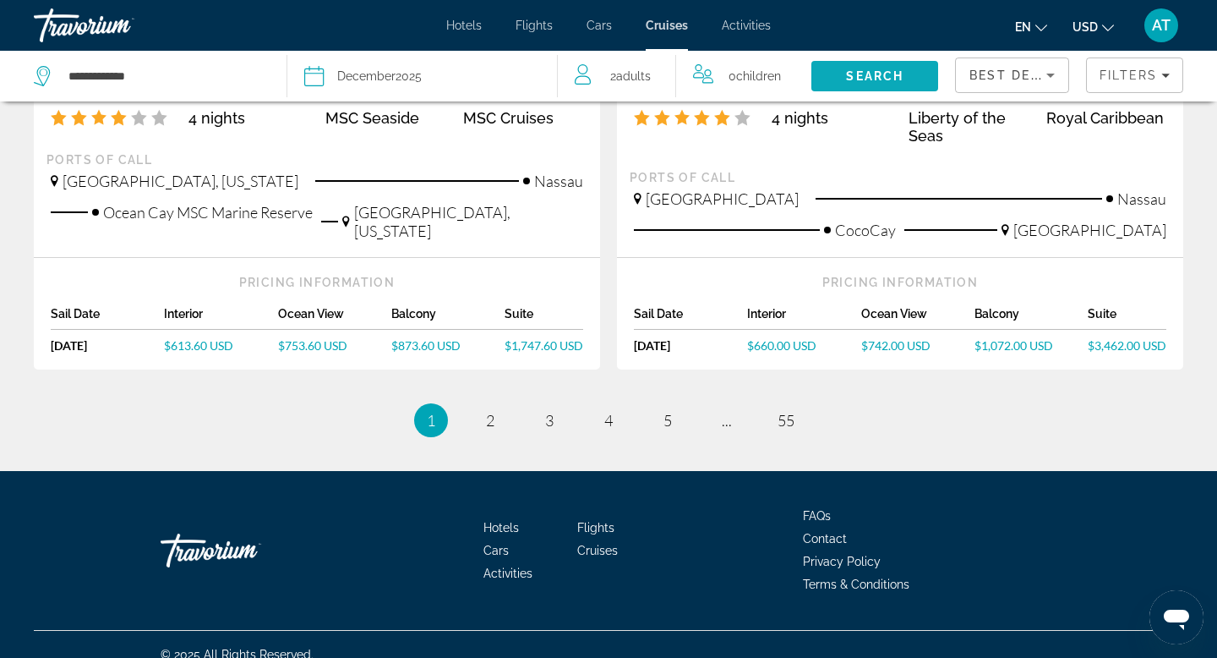
click at [840, 79] on span "Search" at bounding box center [875, 76] width 127 height 41
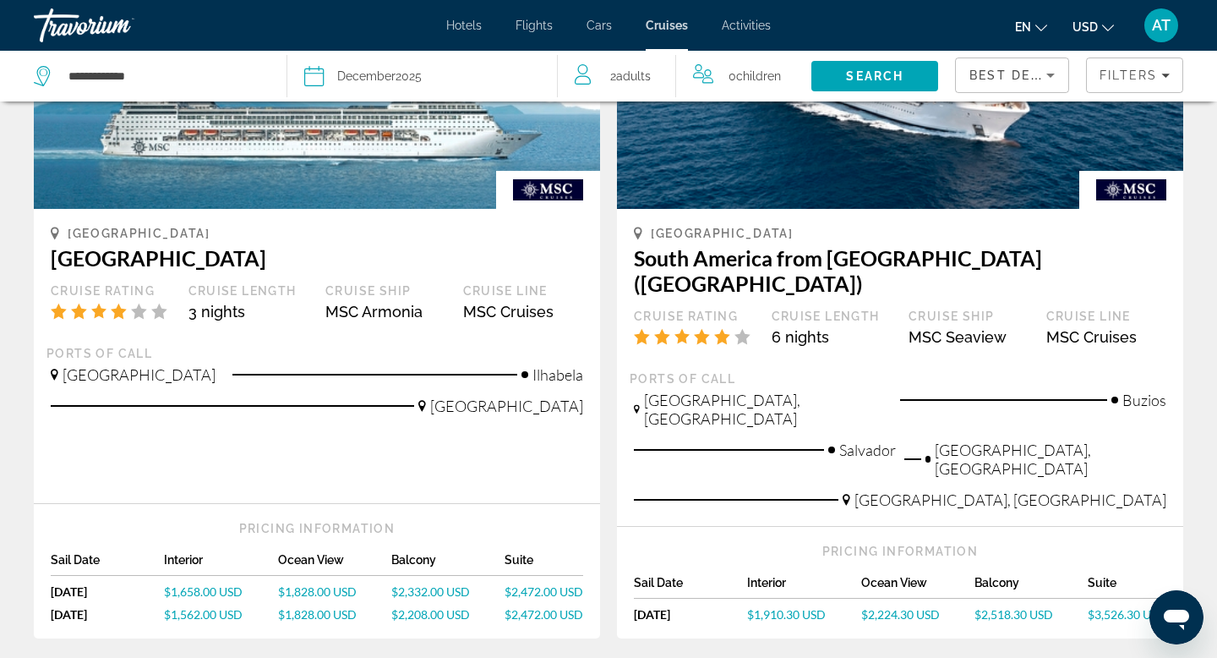
scroll to position [1657, 0]
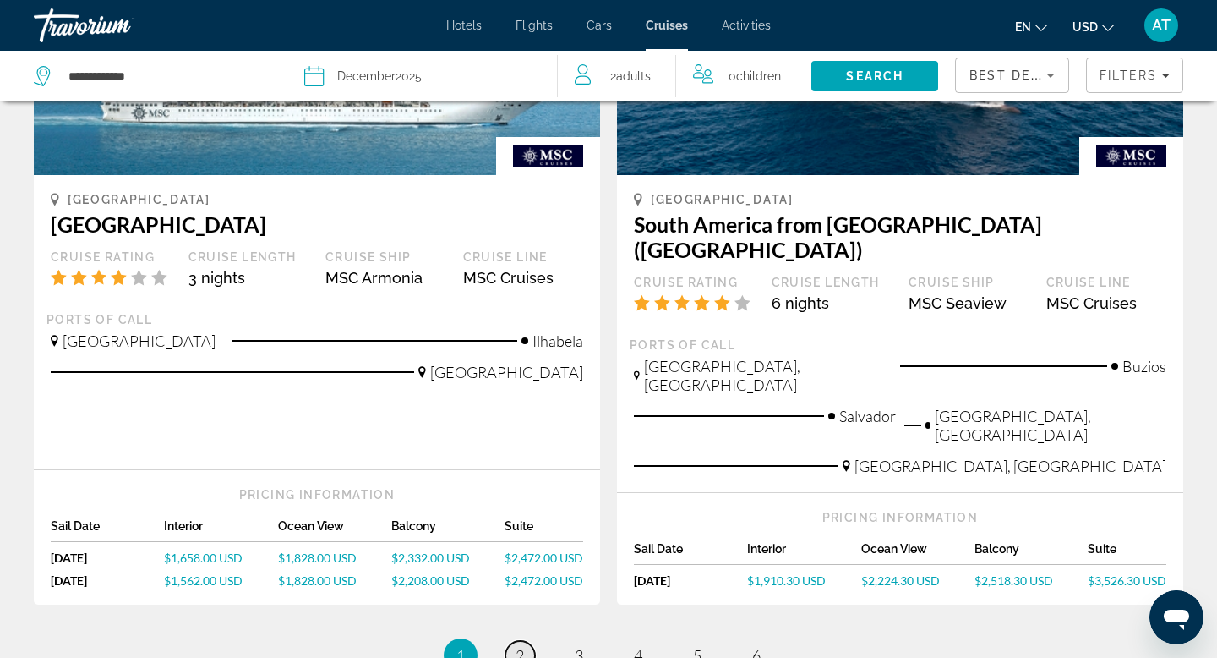
click at [521, 646] on span "2" at bounding box center [520, 655] width 8 height 19
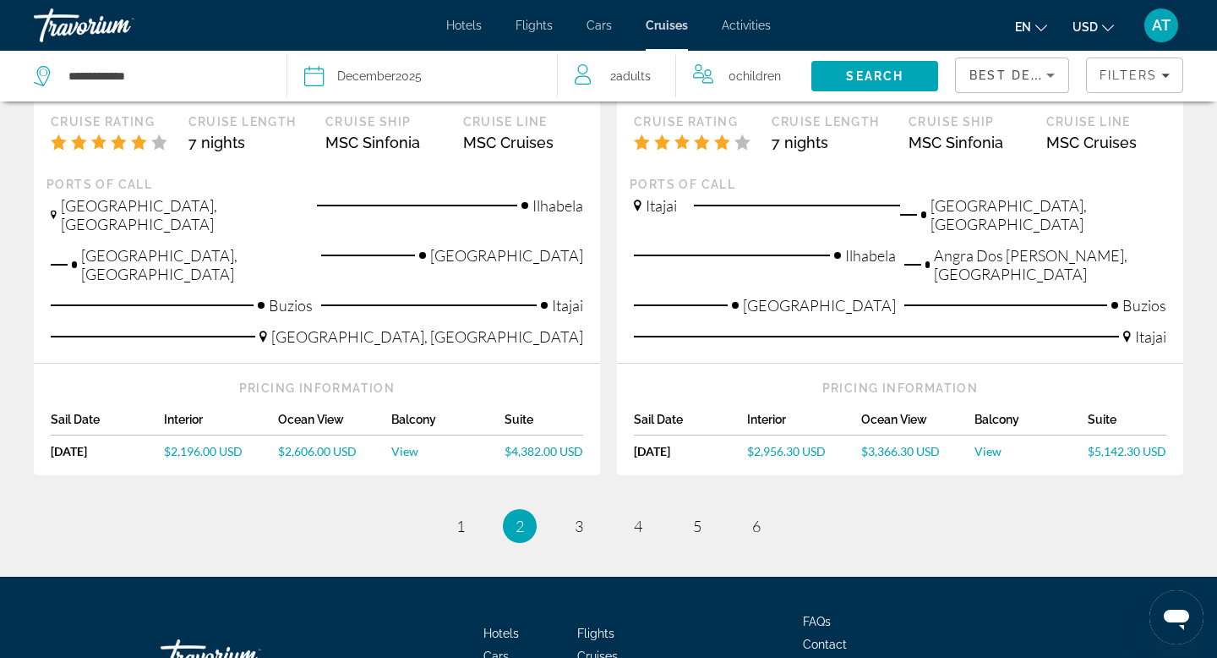
scroll to position [1842, 0]
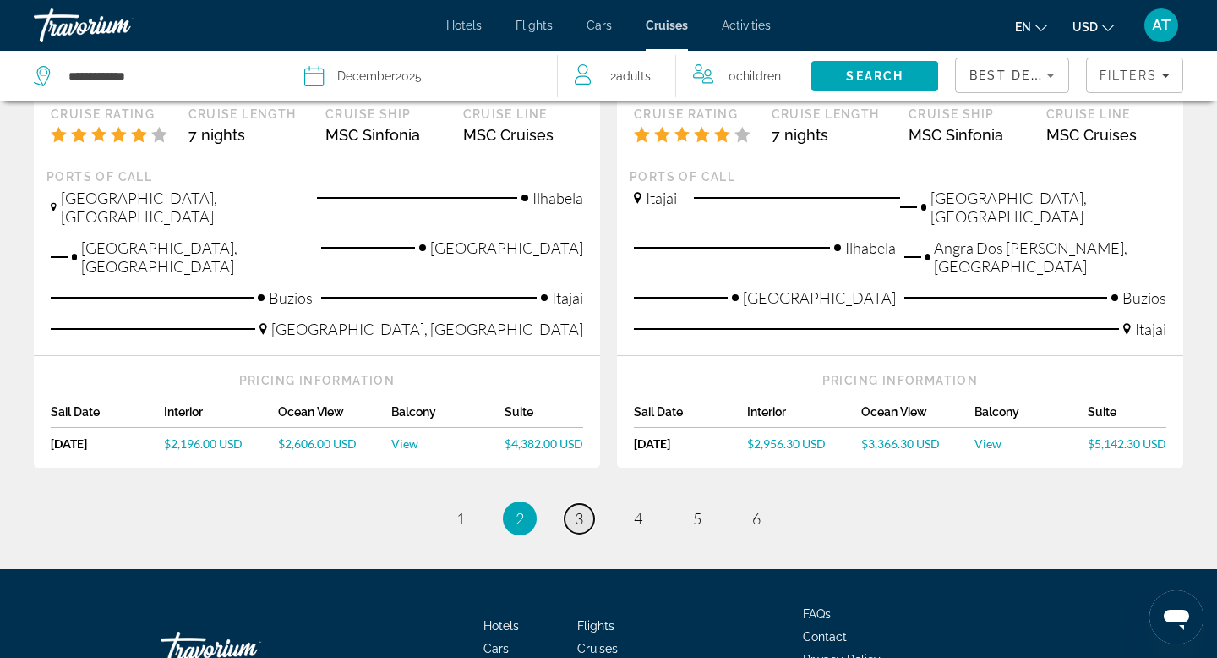
click at [583, 509] on span "3" at bounding box center [579, 518] width 8 height 19
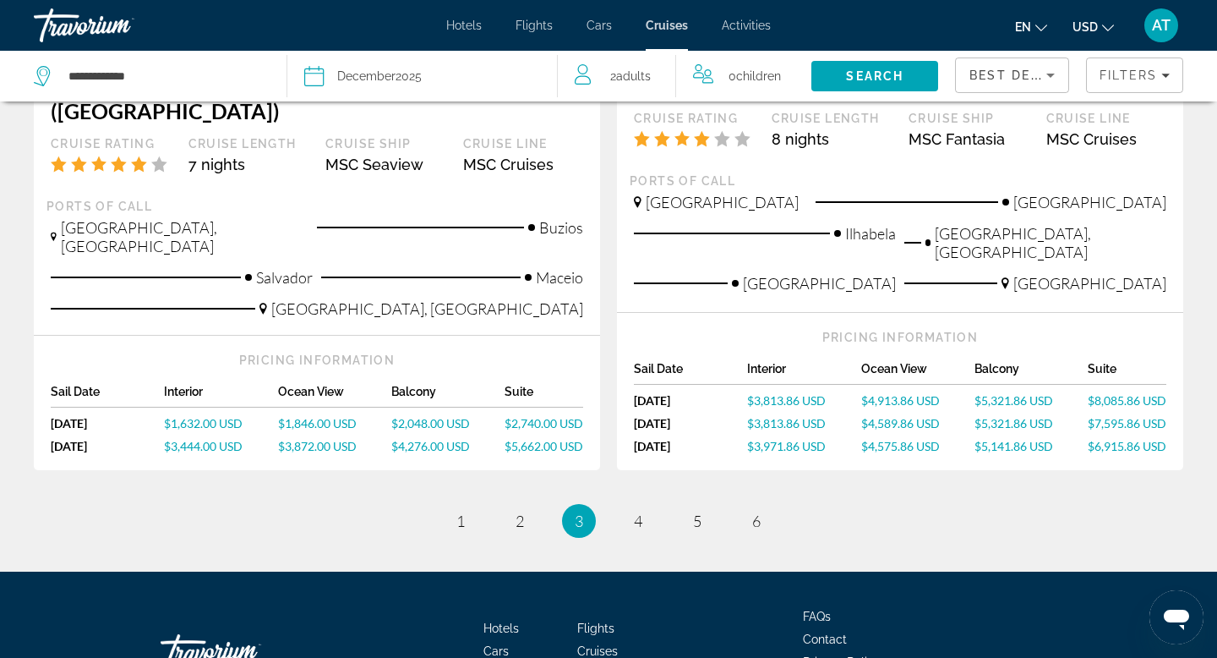
scroll to position [1919, 0]
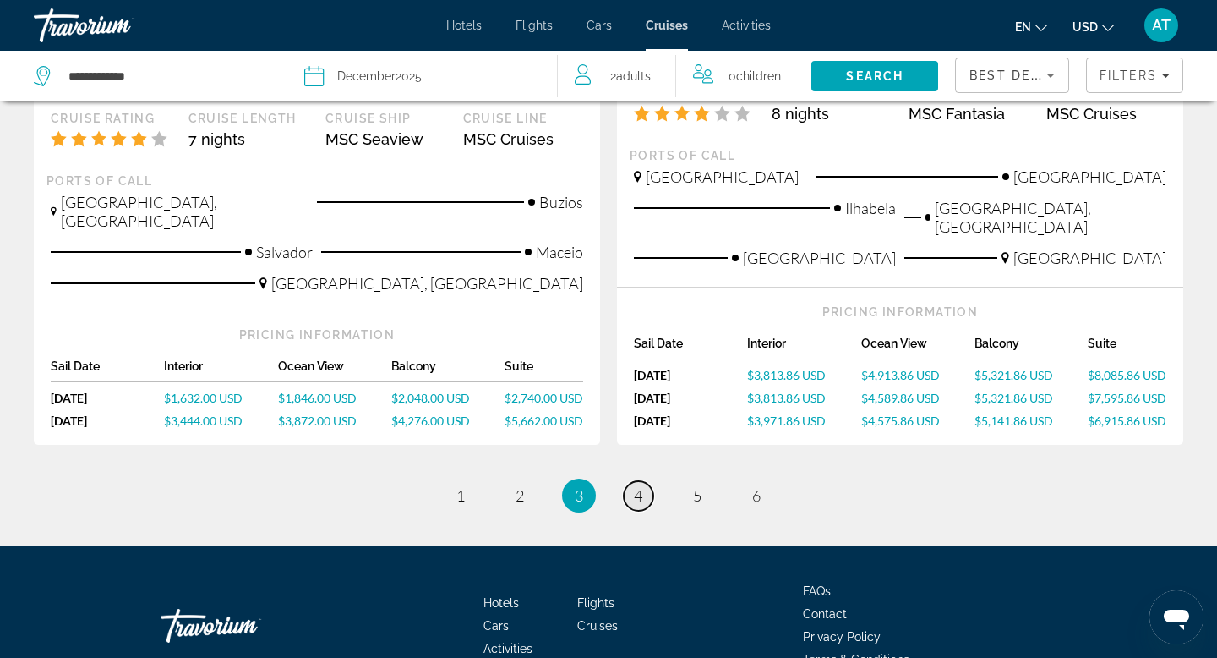
click at [637, 486] on span "4" at bounding box center [638, 495] width 8 height 19
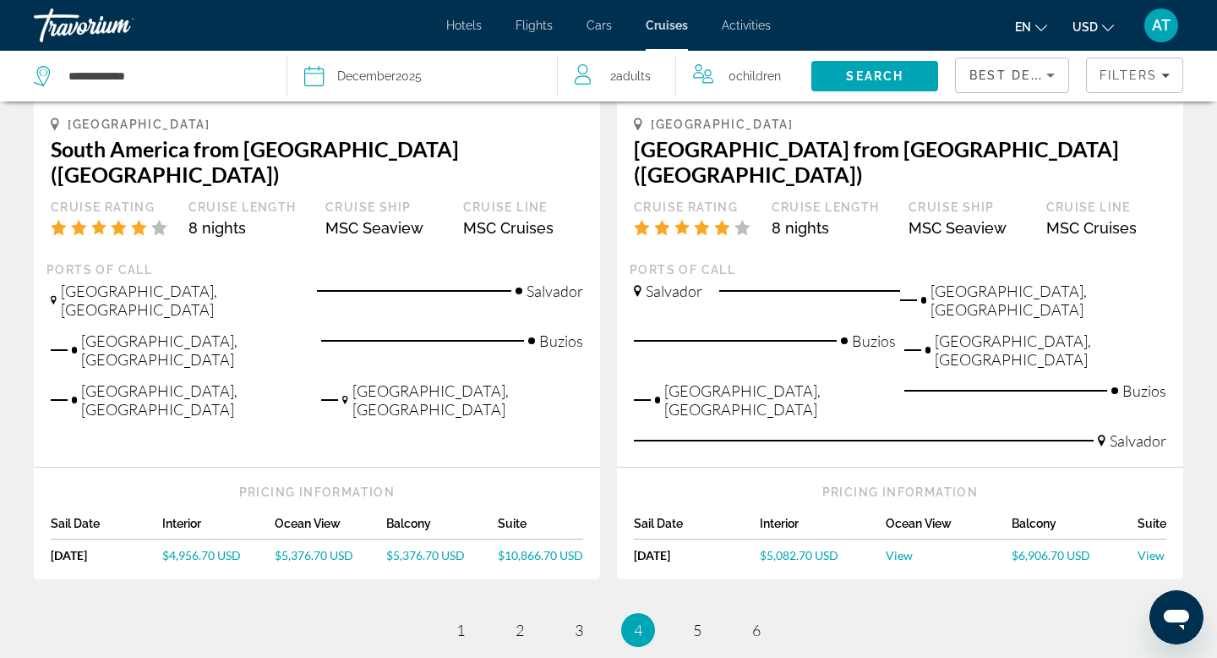
scroll to position [1972, 0]
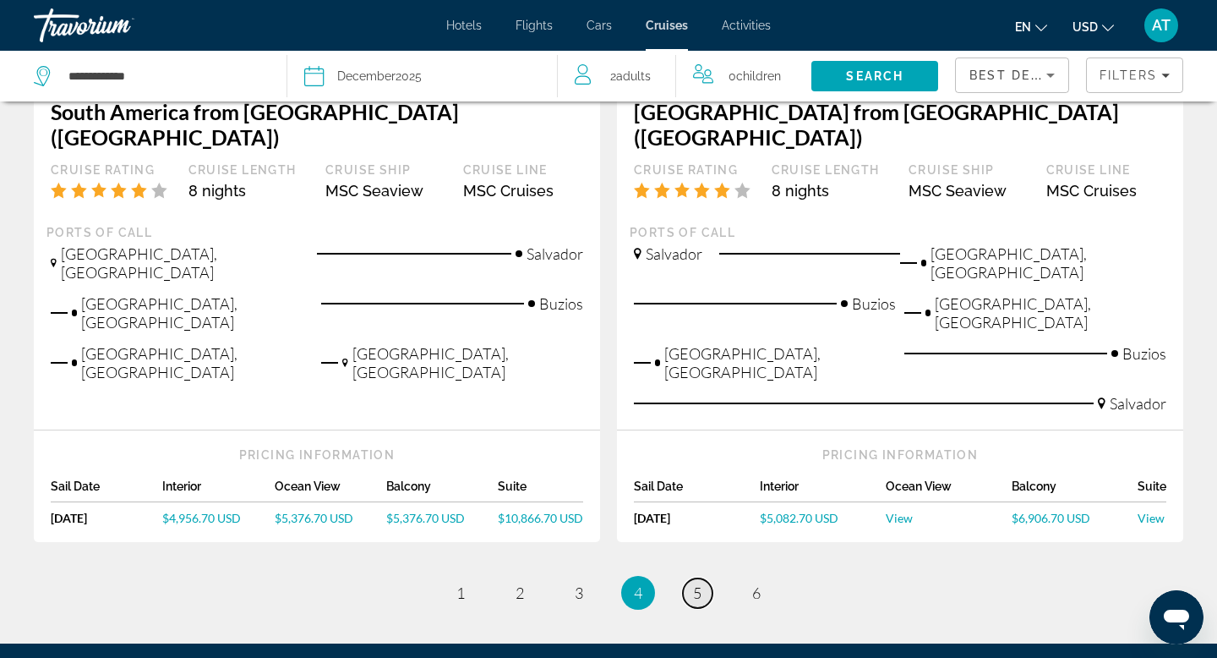
click at [695, 583] on span "5" at bounding box center [697, 592] width 8 height 19
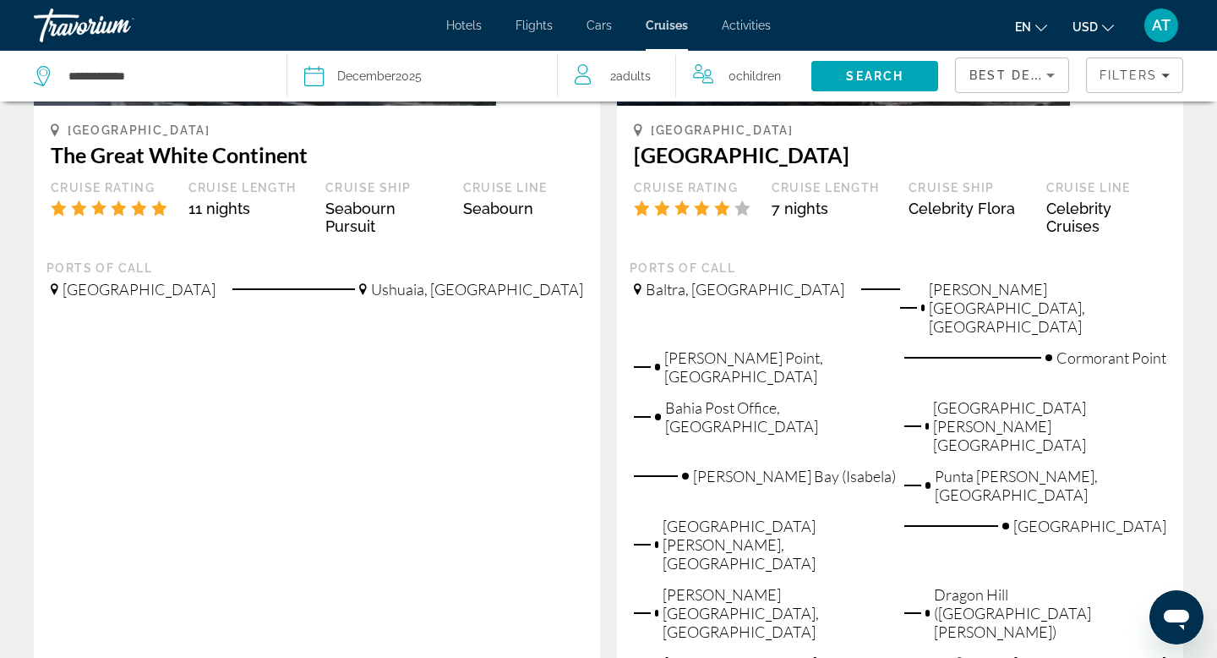
scroll to position [1961, 0]
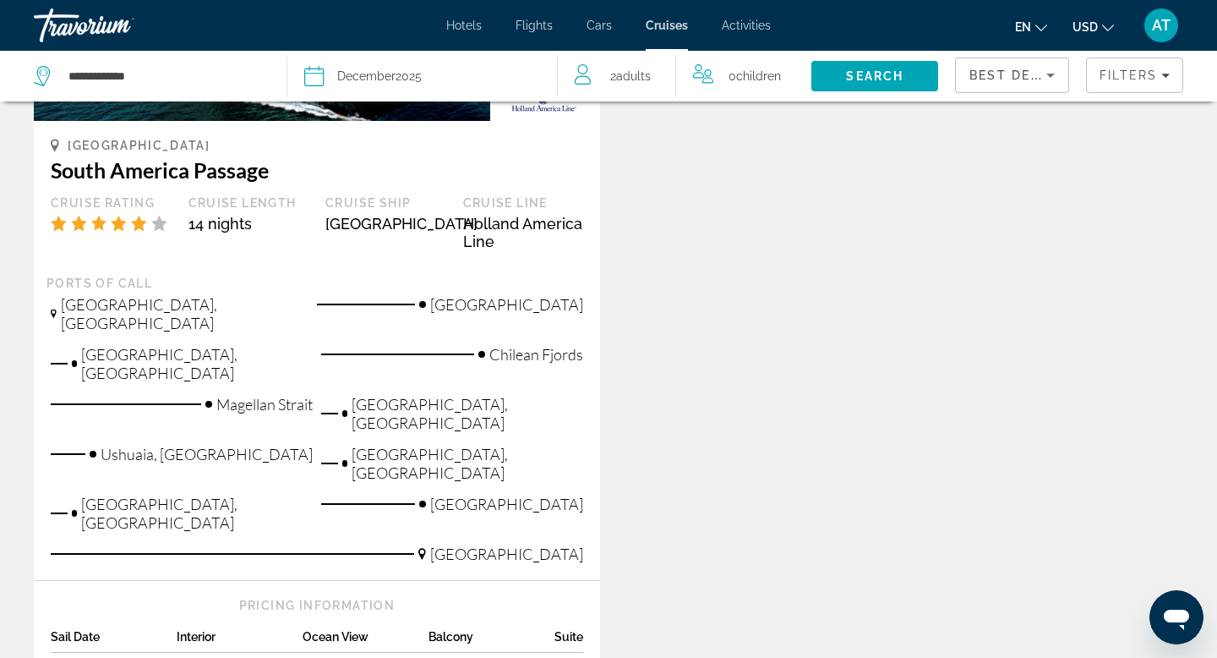
scroll to position [2198, 0]
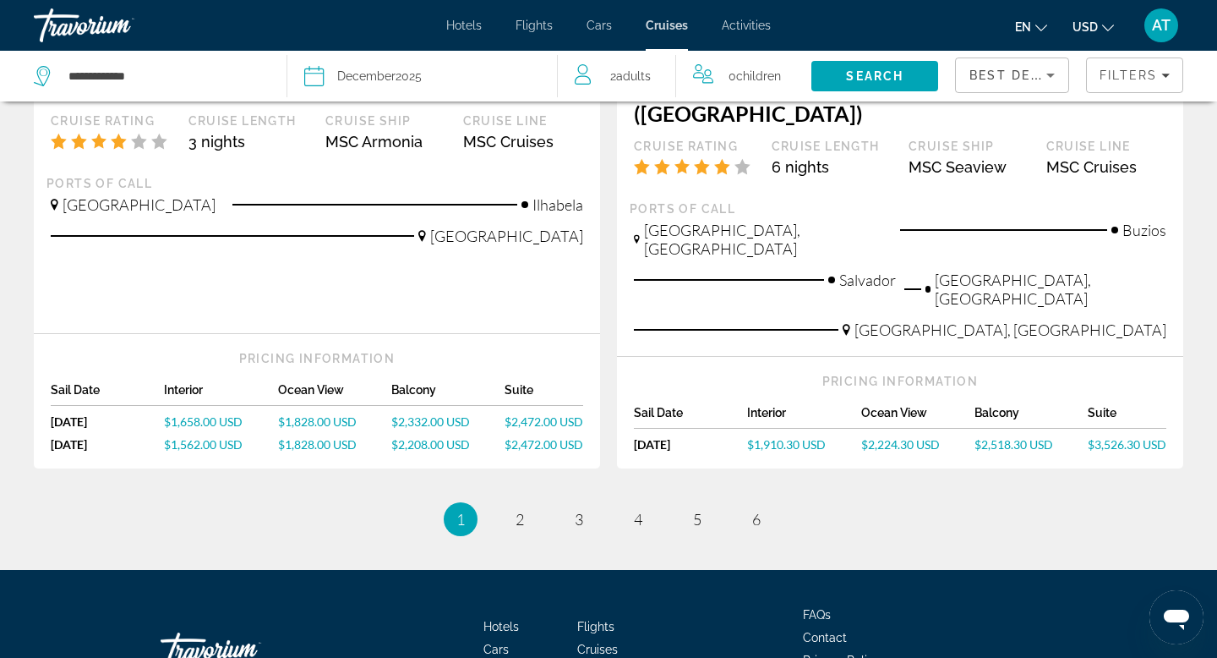
scroll to position [1794, 0]
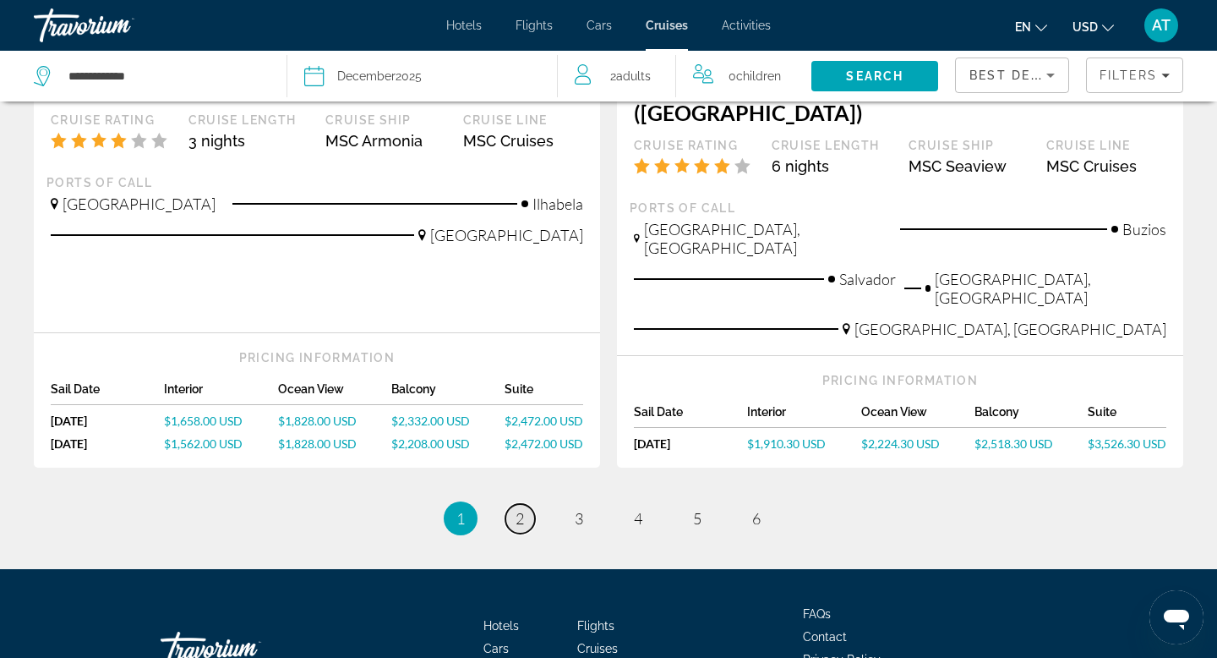
click at [520, 509] on span "2" at bounding box center [520, 518] width 8 height 19
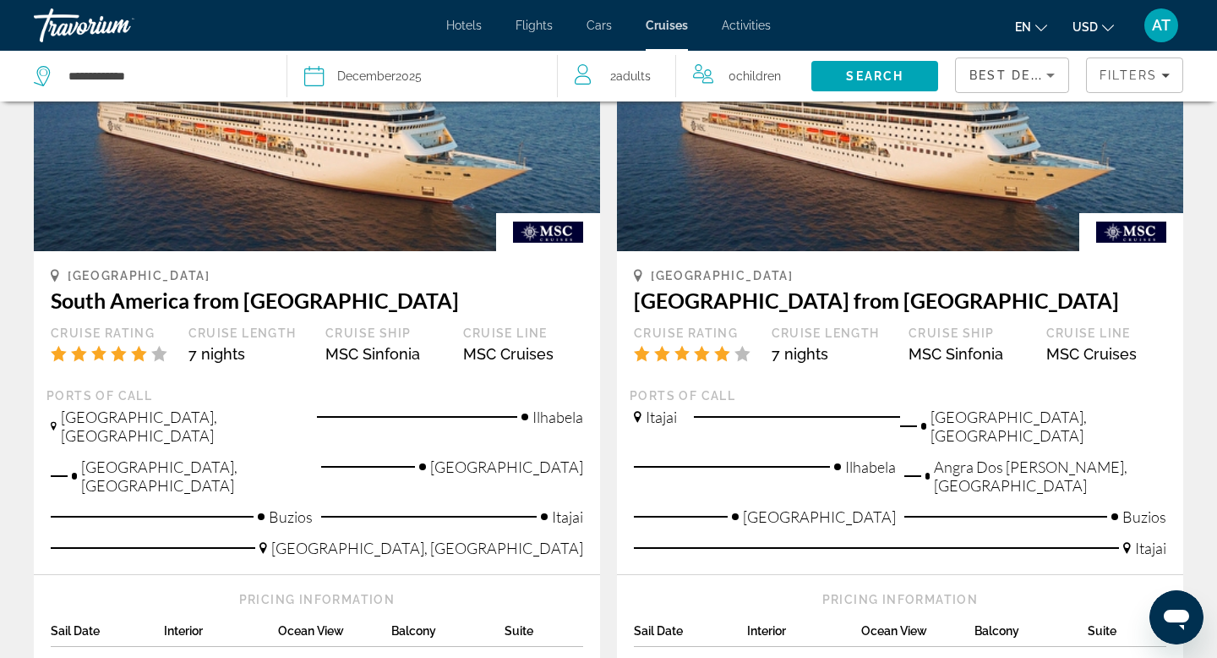
scroll to position [1657, 0]
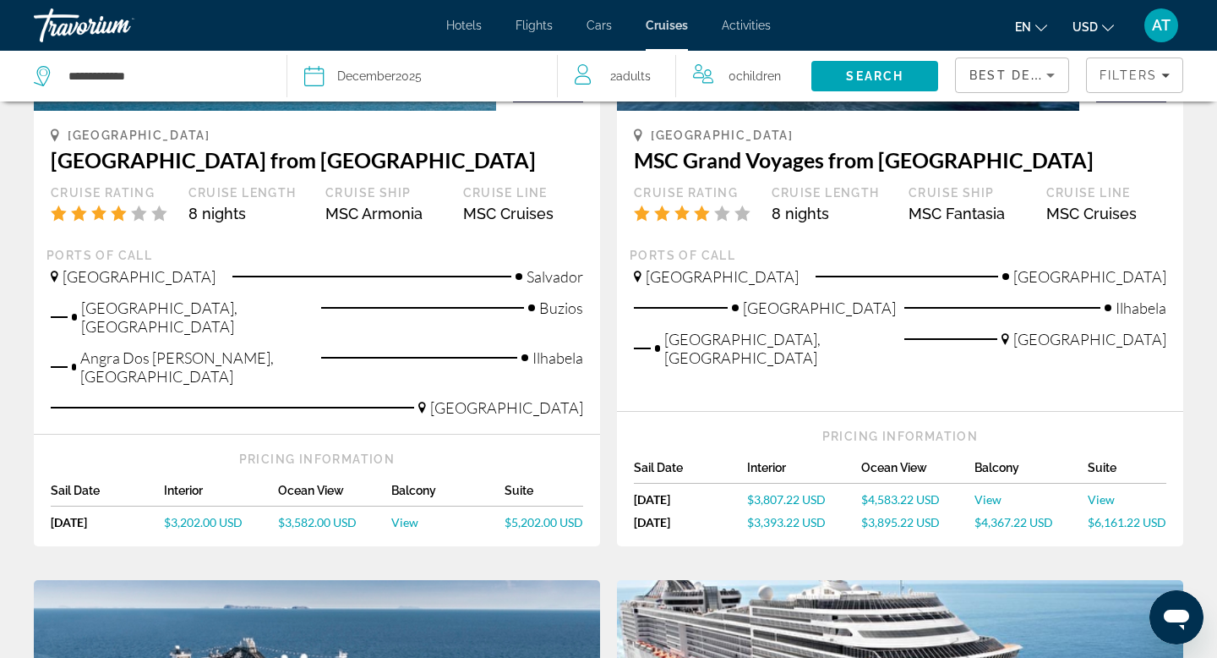
scroll to position [1082, 0]
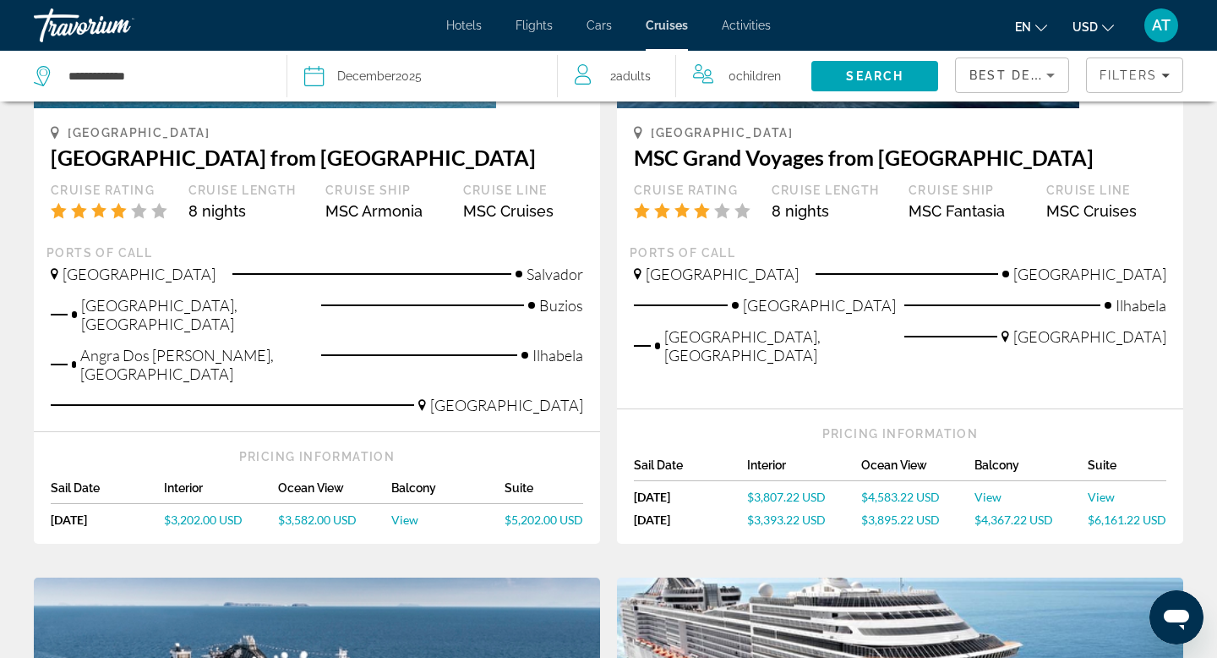
click at [96, 23] on div "Travorium" at bounding box center [118, 25] width 169 height 44
